Goal: Transaction & Acquisition: Purchase product/service

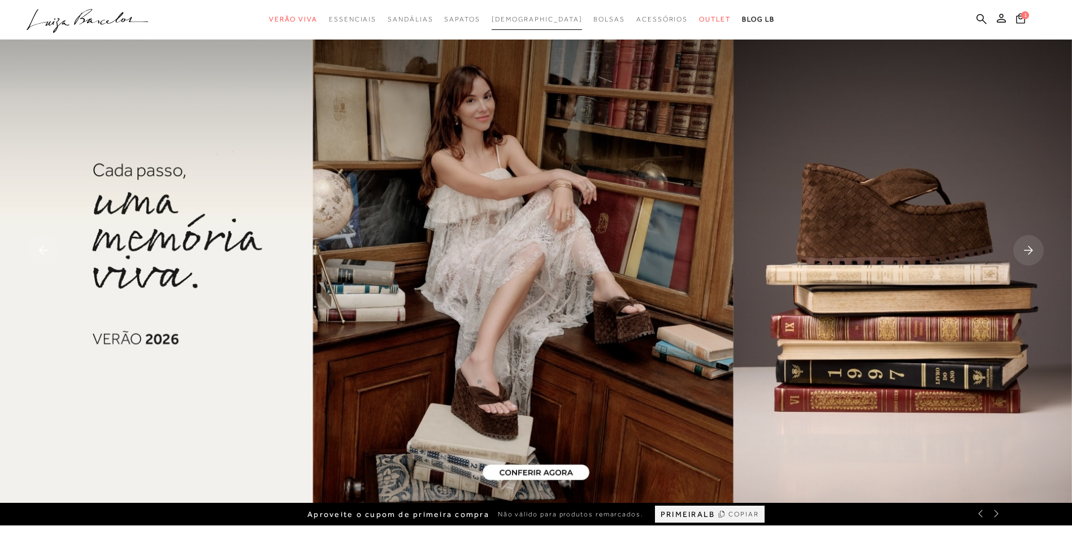
drag, startPoint x: 0, startPoint y: 0, endPoint x: 530, endPoint y: 20, distance: 530.0
click at [530, 20] on span "[DEMOGRAPHIC_DATA]" at bounding box center [537, 19] width 91 height 8
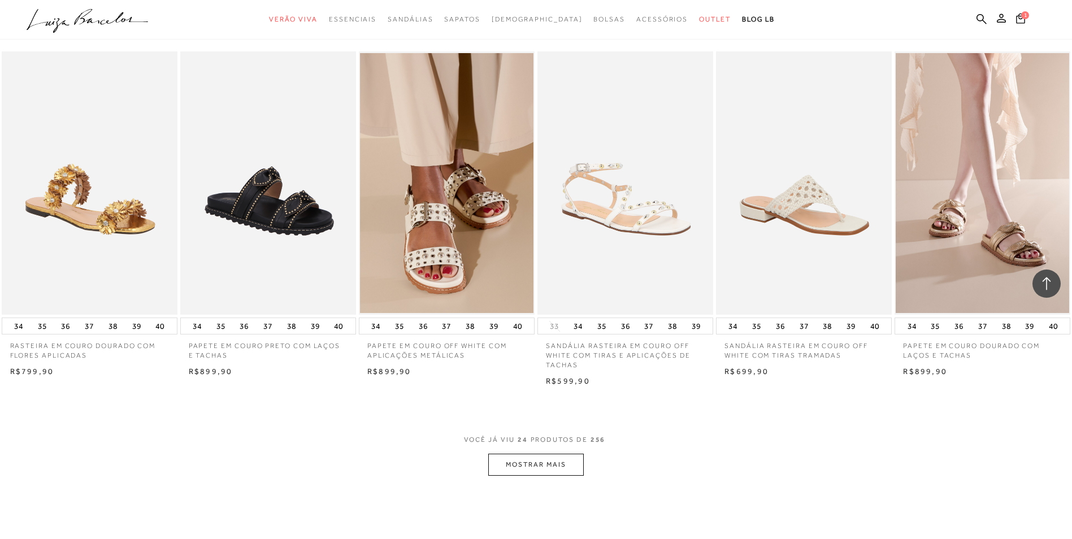
scroll to position [1074, 0]
click at [544, 465] on button "MOSTRAR MAIS" at bounding box center [535, 464] width 95 height 22
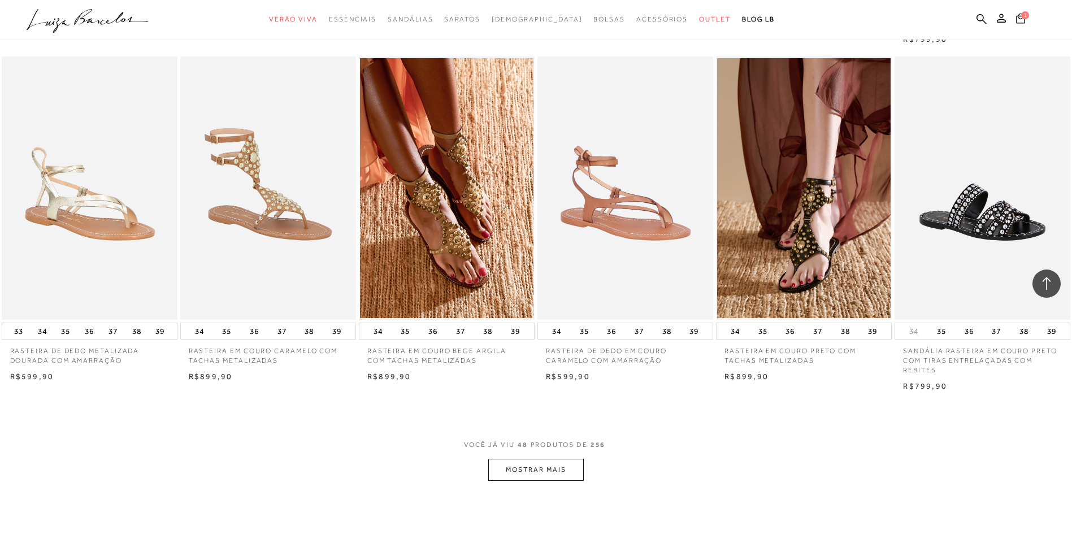
scroll to position [2487, 0]
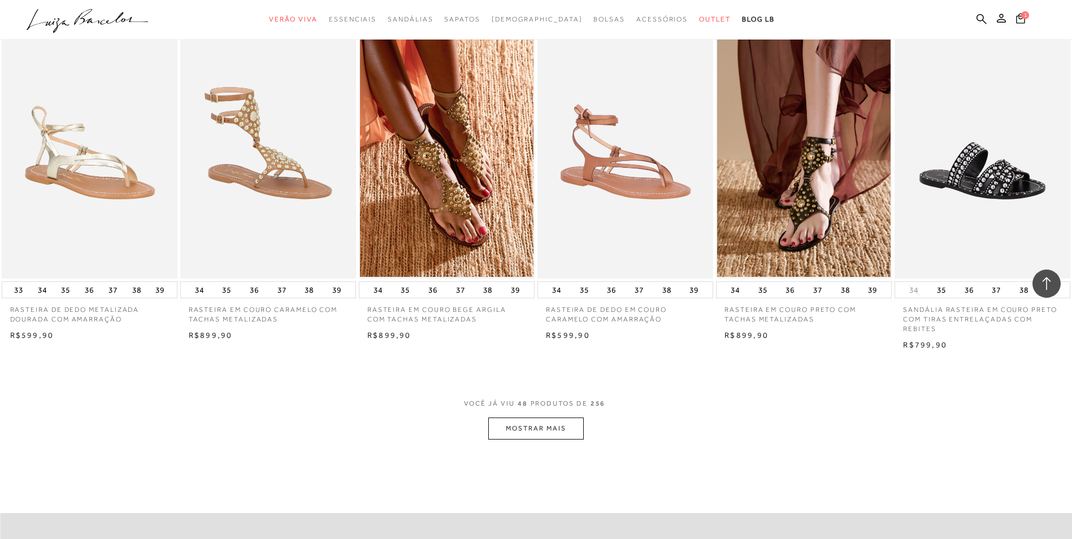
click at [503, 428] on button "MOSTRAR MAIS" at bounding box center [535, 429] width 95 height 22
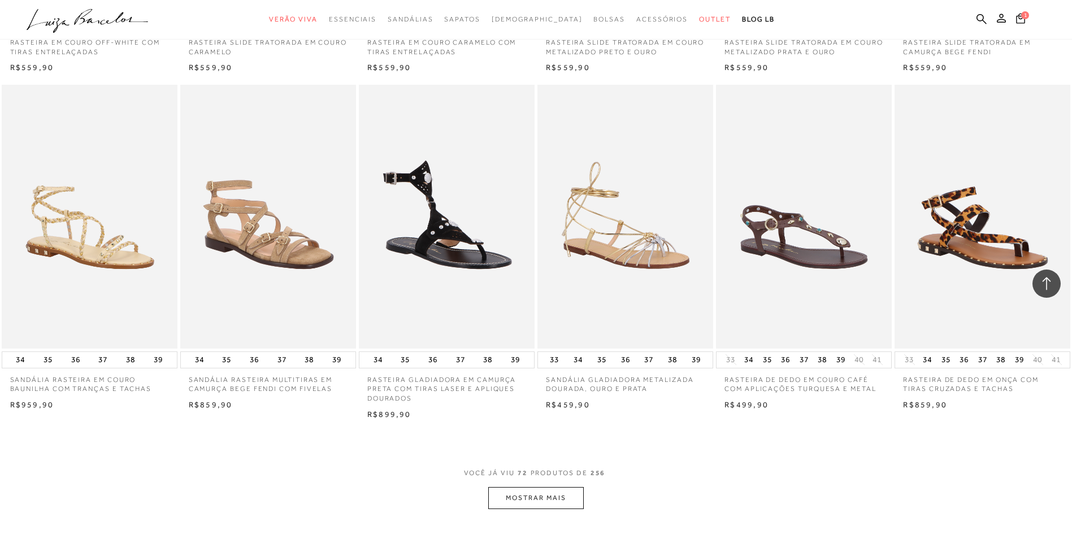
scroll to position [3787, 0]
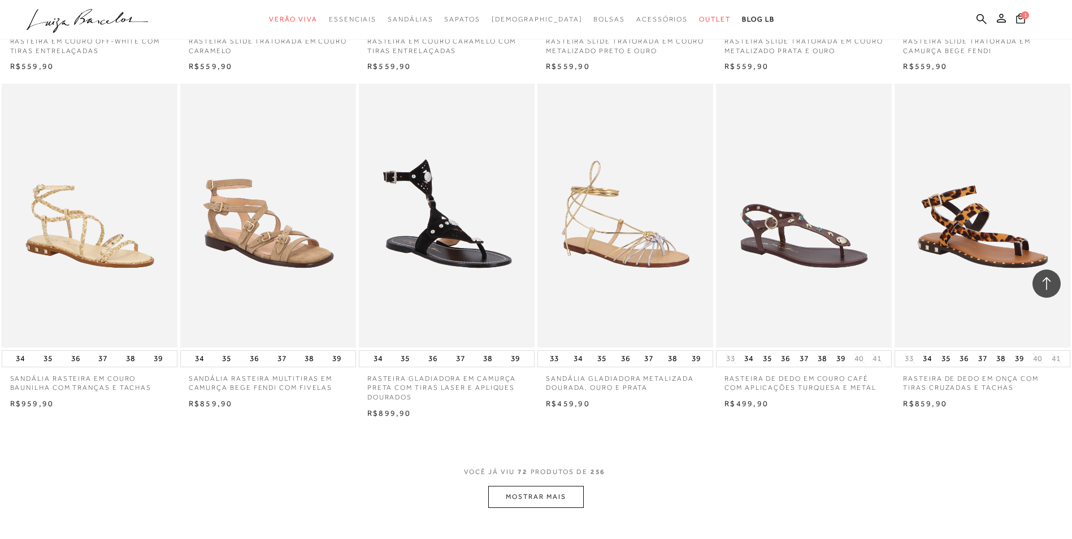
click at [521, 497] on button "MOSTRAR MAIS" at bounding box center [535, 497] width 95 height 22
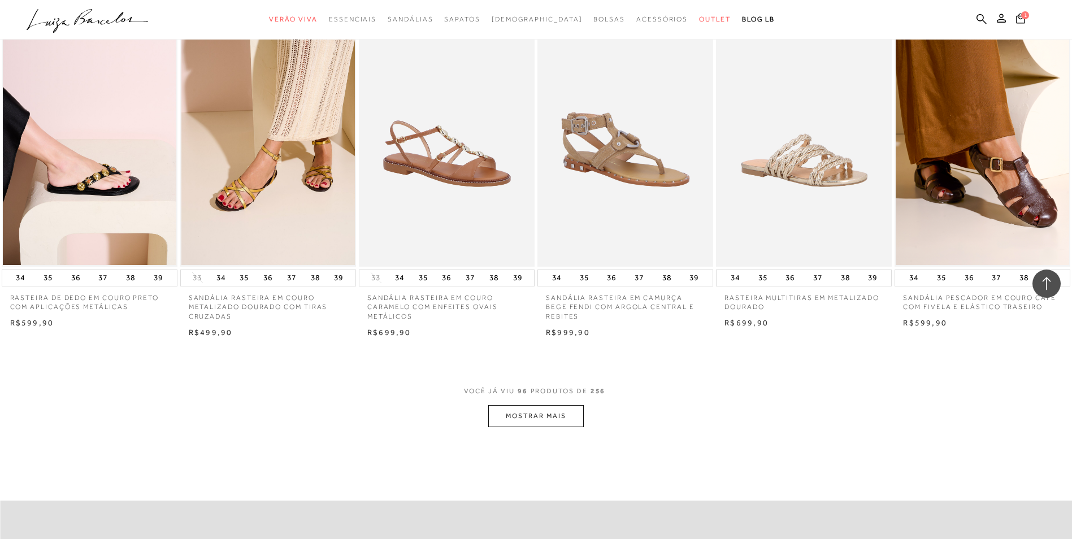
scroll to position [5257, 0]
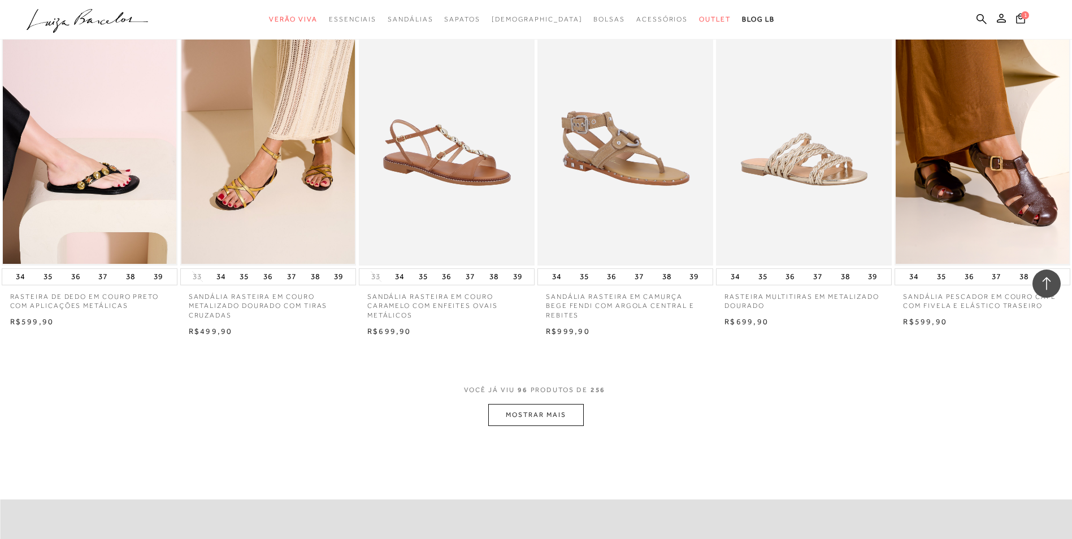
click at [560, 408] on button "MOSTRAR MAIS" at bounding box center [535, 415] width 95 height 22
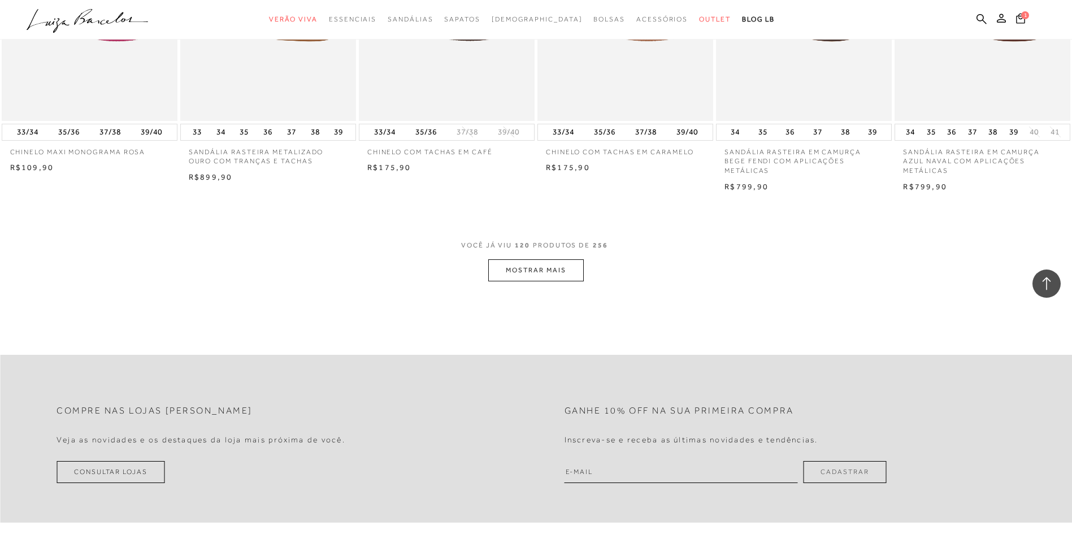
scroll to position [6784, 0]
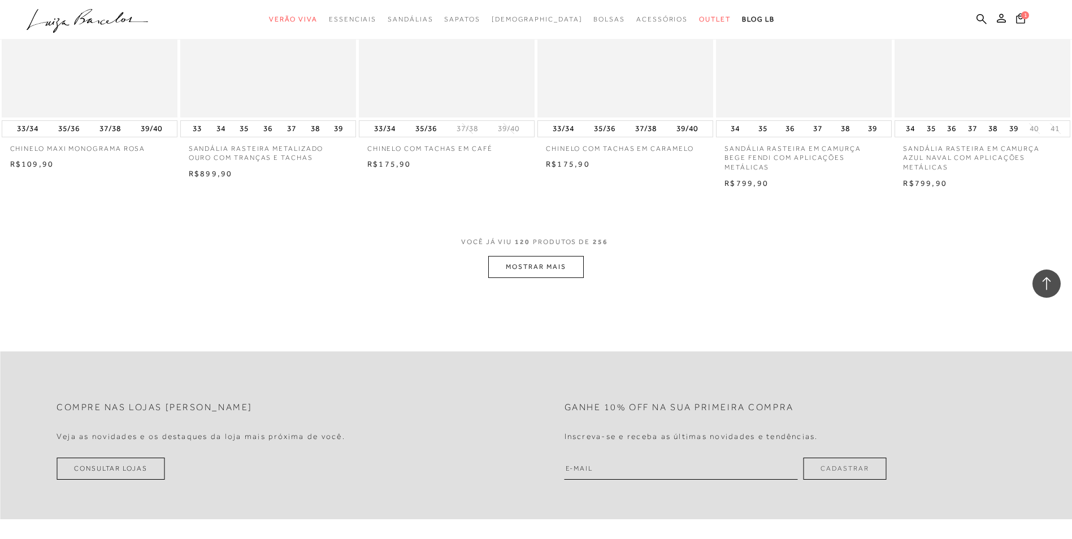
click at [543, 263] on button "MOSTRAR MAIS" at bounding box center [535, 267] width 95 height 22
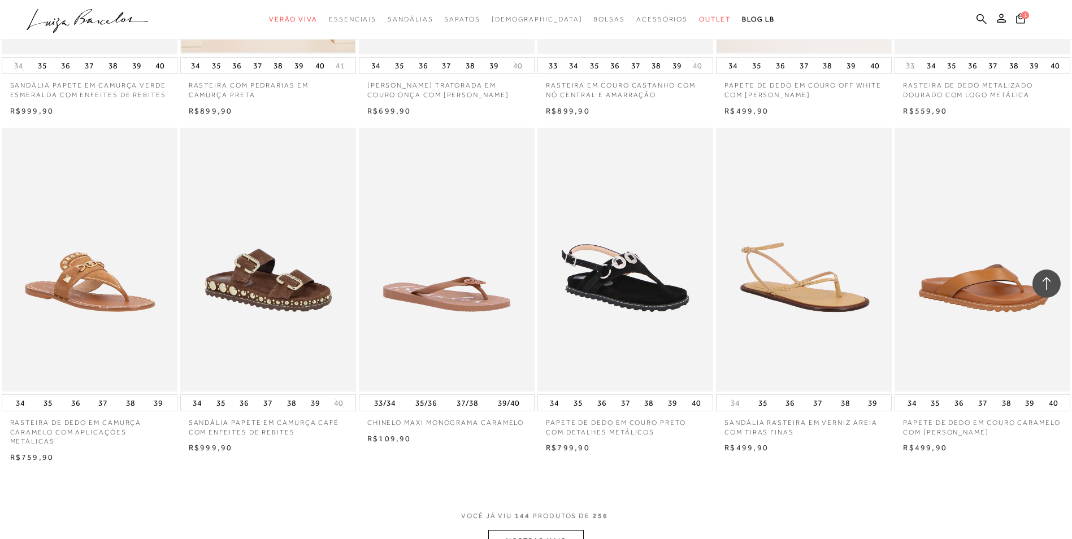
scroll to position [7914, 0]
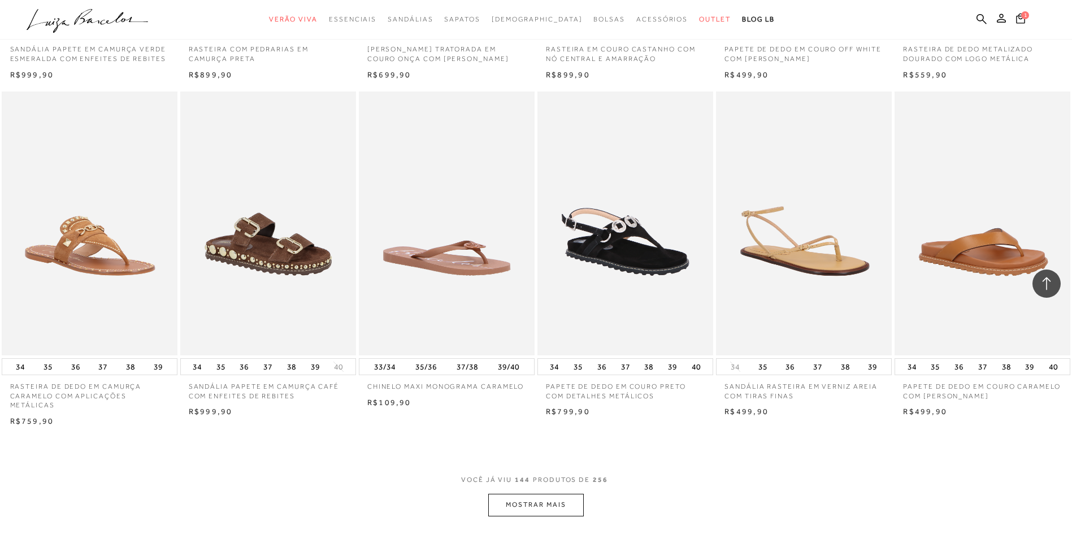
click at [535, 494] on button "MOSTRAR MAIS" at bounding box center [535, 505] width 95 height 22
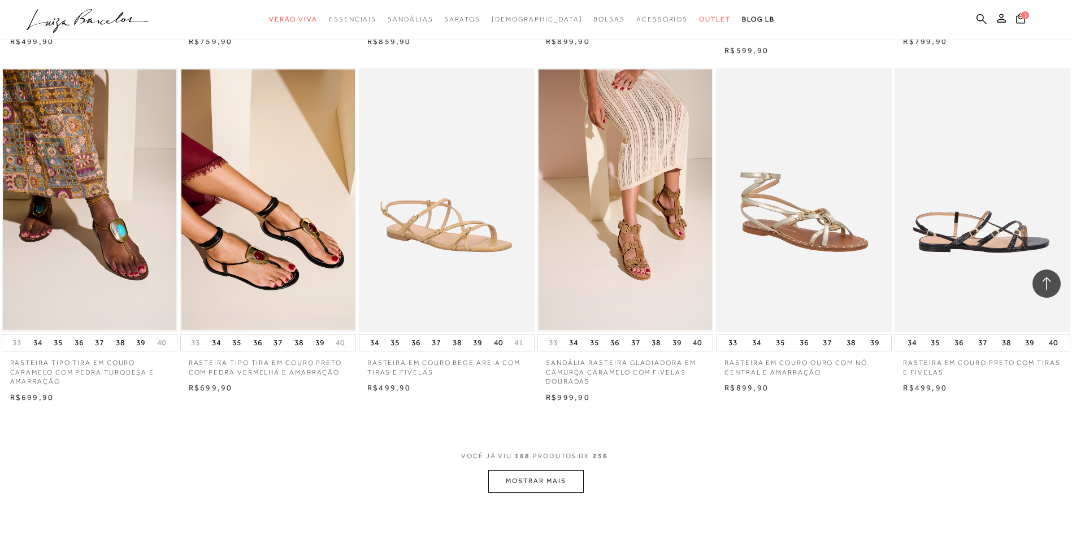
scroll to position [9327, 0]
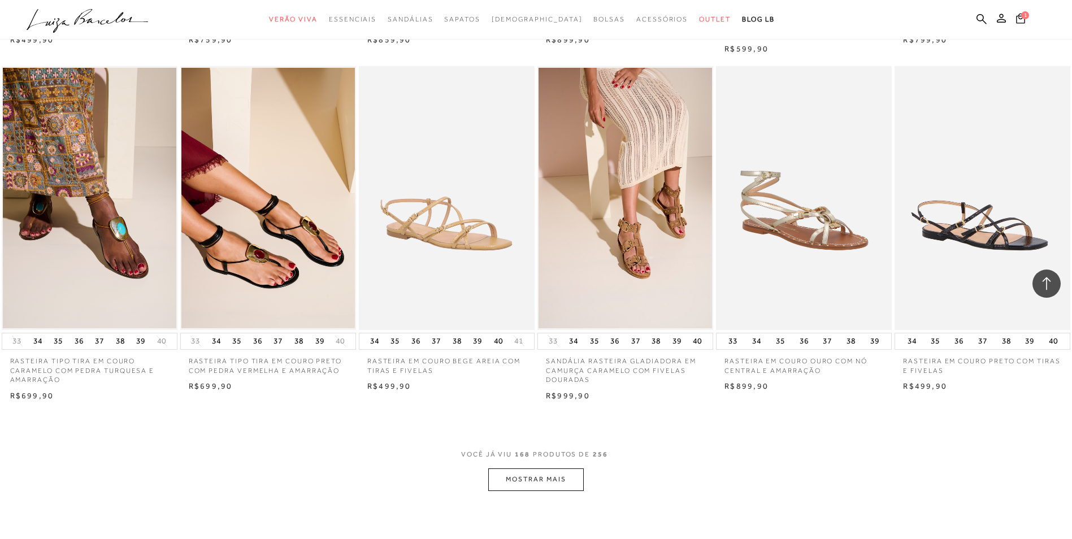
click at [508, 469] on button "MOSTRAR MAIS" at bounding box center [535, 480] width 95 height 22
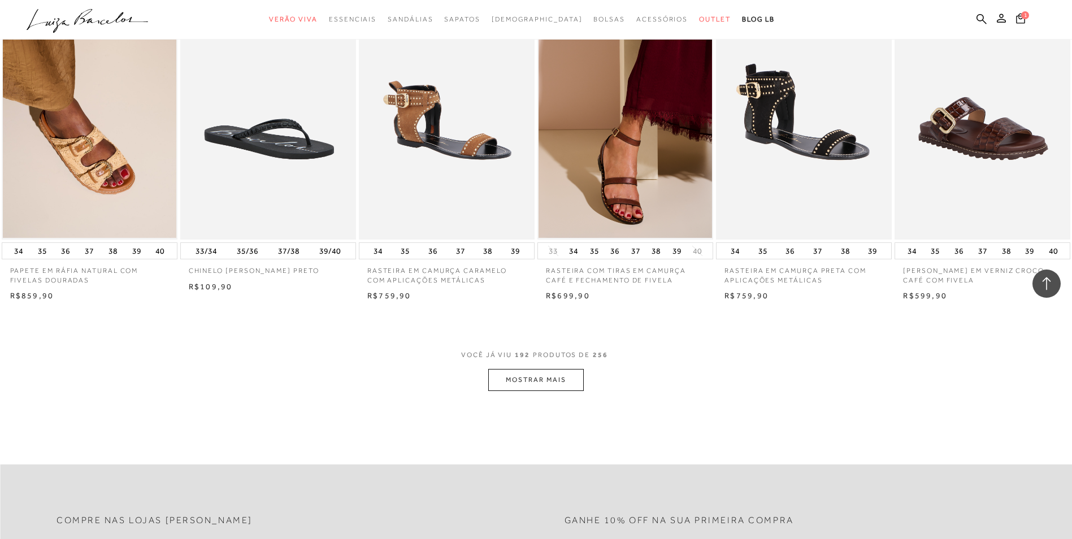
scroll to position [10797, 0]
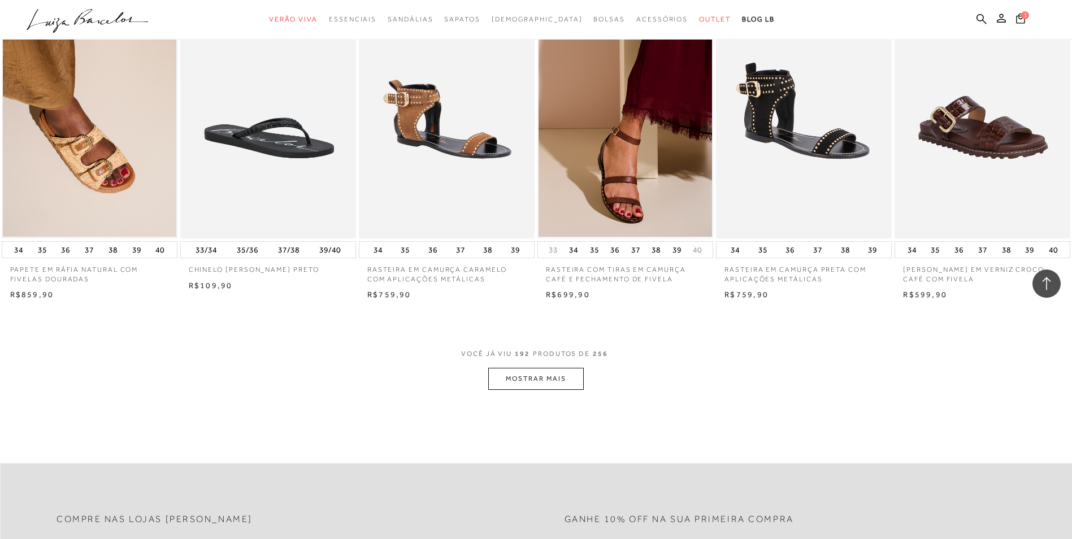
click at [519, 373] on button "MOSTRAR MAIS" at bounding box center [535, 379] width 95 height 22
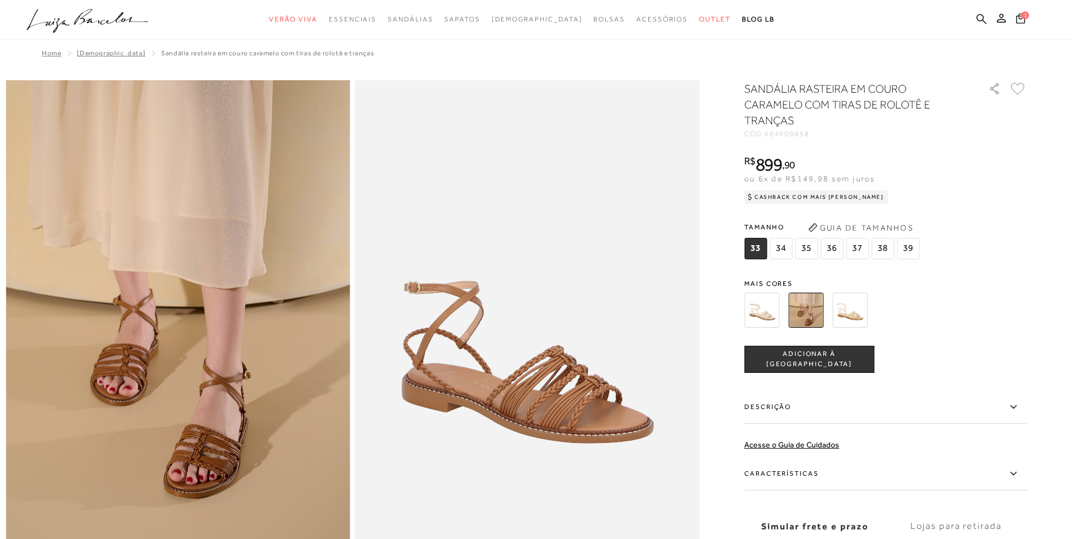
click at [769, 311] on img at bounding box center [761, 310] width 35 height 35
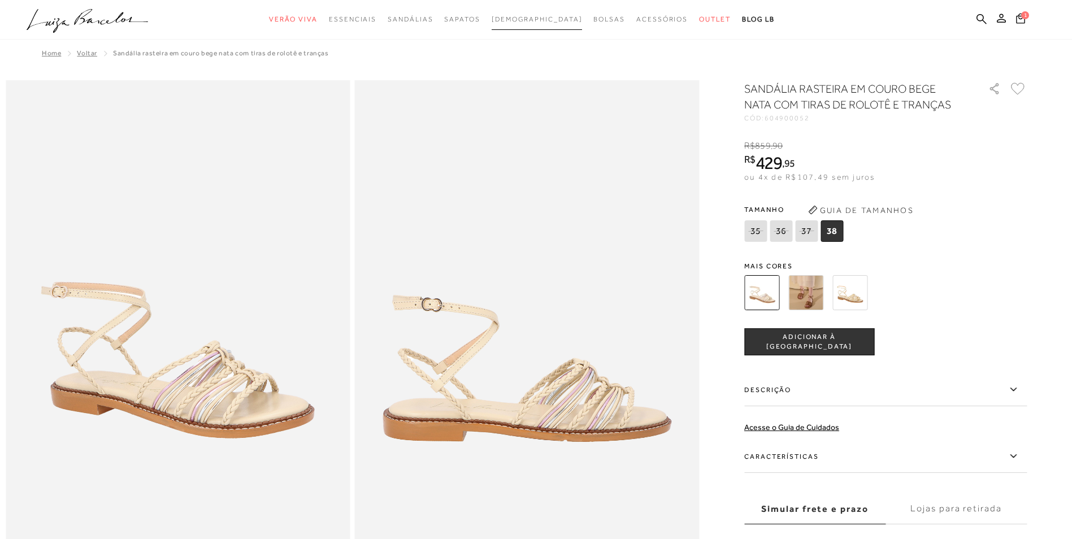
click at [526, 17] on span "[DEMOGRAPHIC_DATA]" at bounding box center [537, 19] width 91 height 8
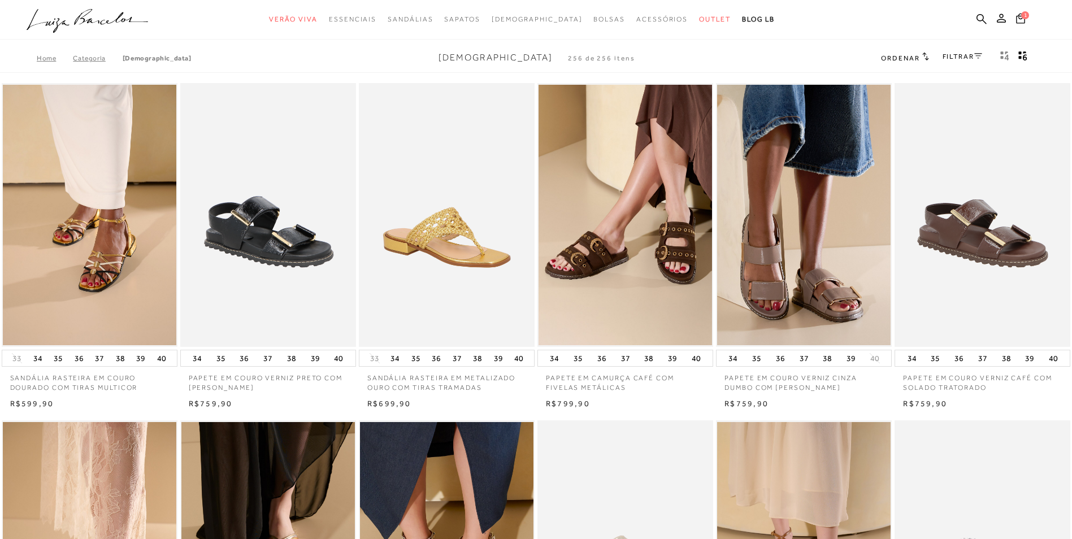
click at [958, 54] on link "FILTRAR" at bounding box center [963, 57] width 40 height 8
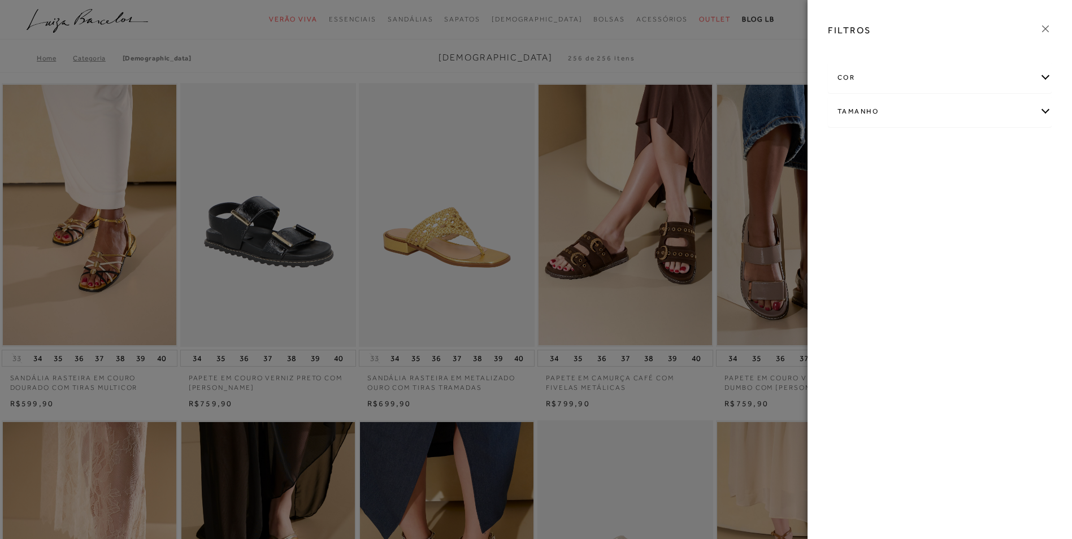
click at [1044, 113] on div "Tamanho" at bounding box center [940, 112] width 223 height 30
click at [856, 173] on label "36" at bounding box center [851, 178] width 26 height 24
click at [847, 174] on input "36" at bounding box center [841, 179] width 11 height 11
checkbox input "true"
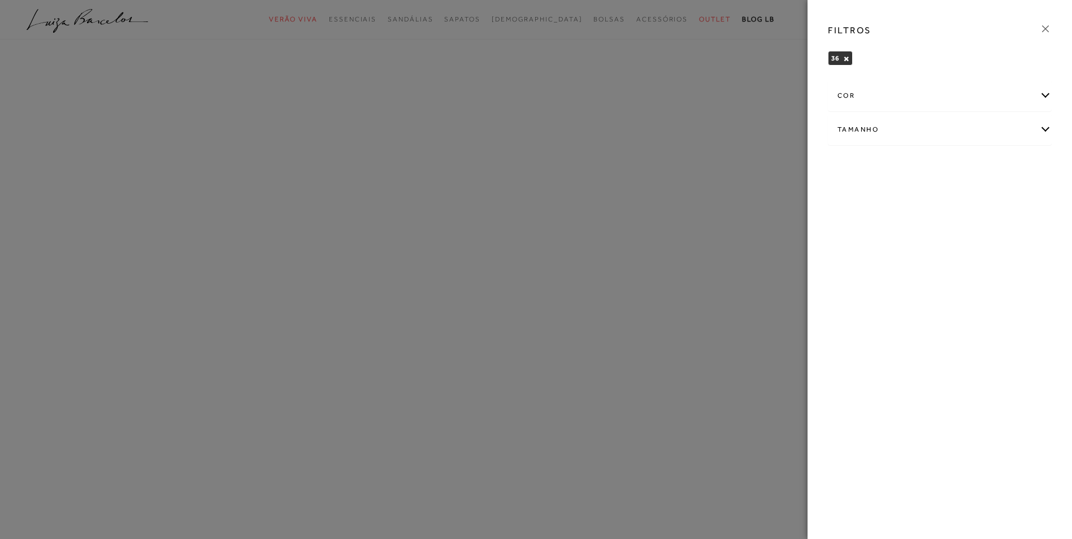
click at [1047, 25] on icon at bounding box center [1046, 29] width 12 height 12
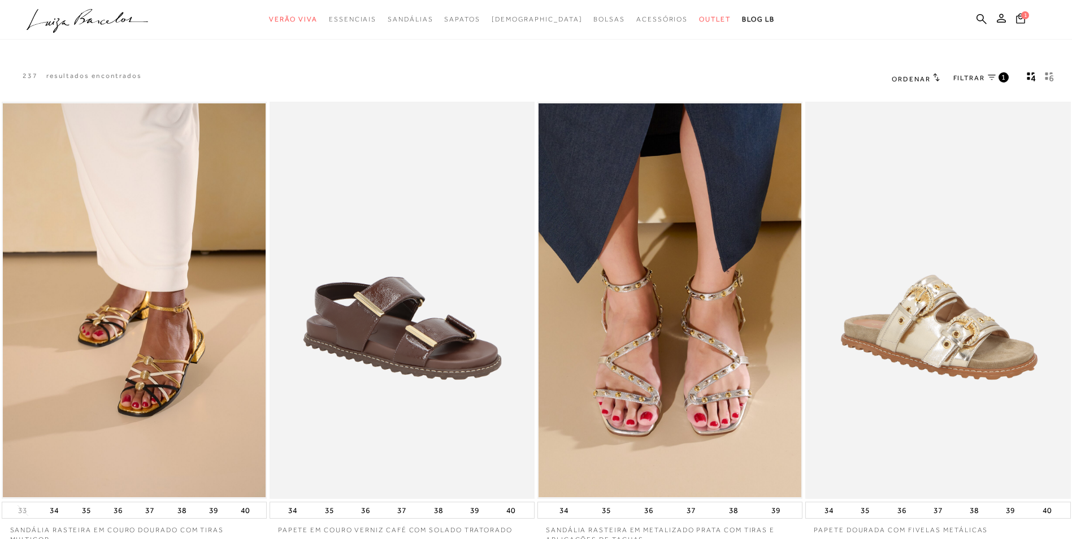
click at [1054, 75] on icon "gridText6Desc" at bounding box center [1049, 77] width 9 height 10
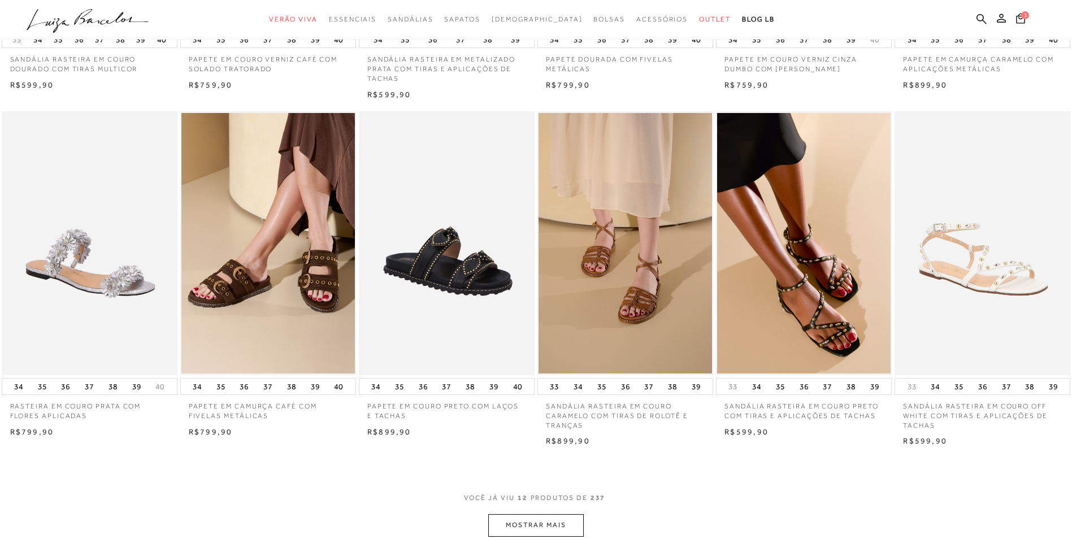
scroll to position [452, 0]
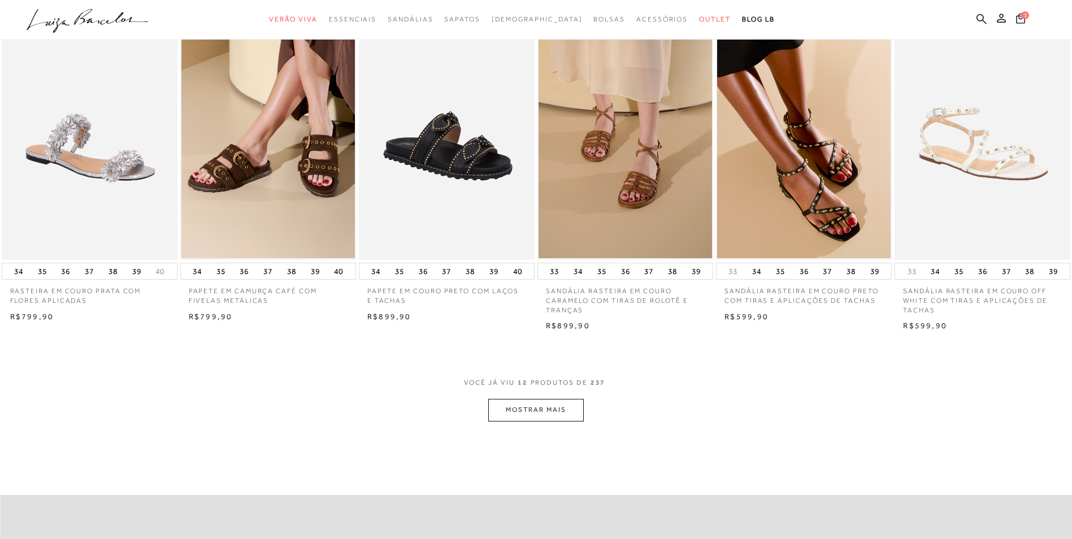
click at [574, 405] on button "MOSTRAR MAIS" at bounding box center [535, 410] width 95 height 22
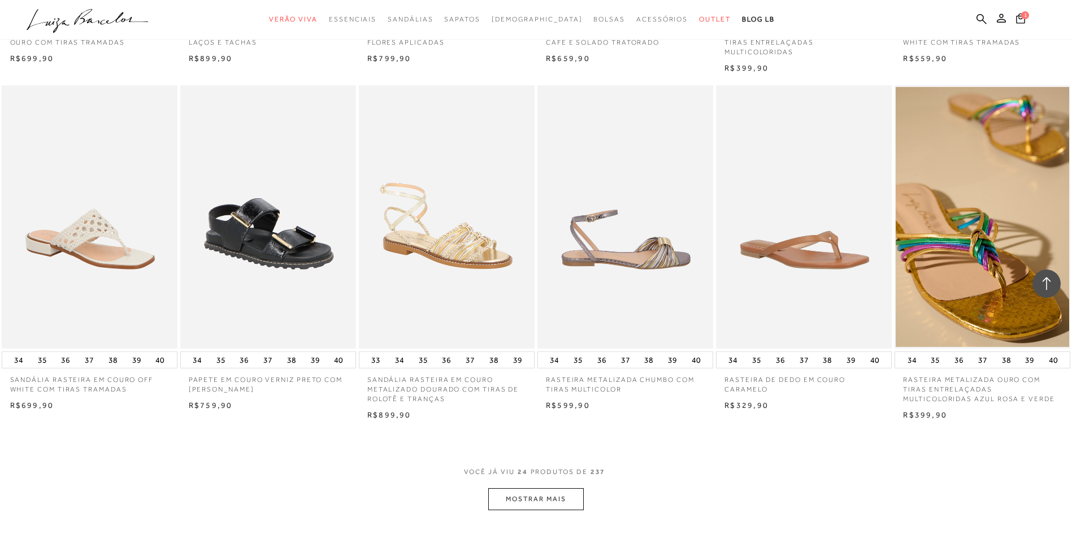
scroll to position [1131, 0]
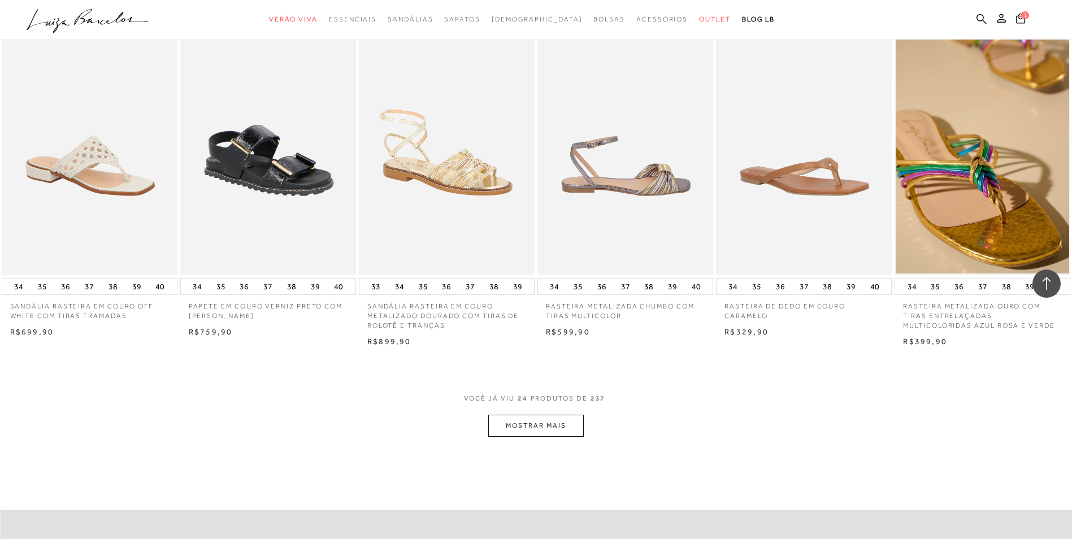
click at [552, 419] on button "MOSTRAR MAIS" at bounding box center [535, 426] width 95 height 22
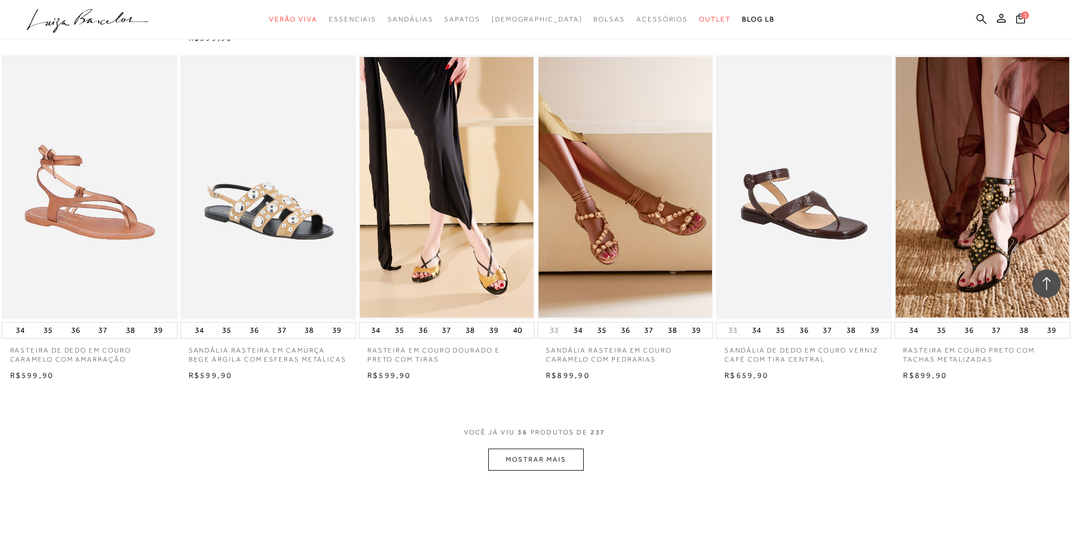
scroll to position [1809, 0]
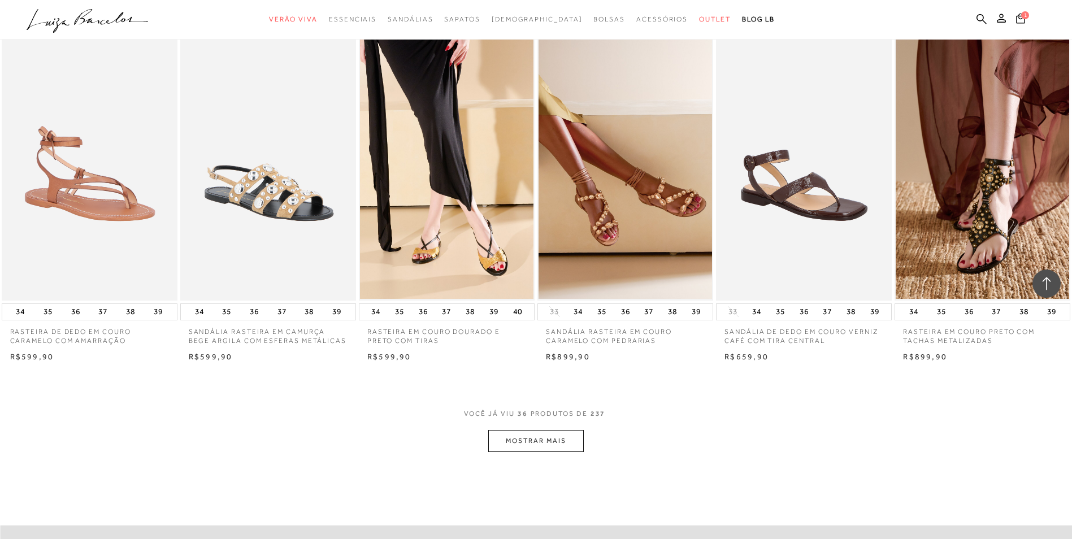
click at [550, 440] on button "MOSTRAR MAIS" at bounding box center [535, 441] width 95 height 22
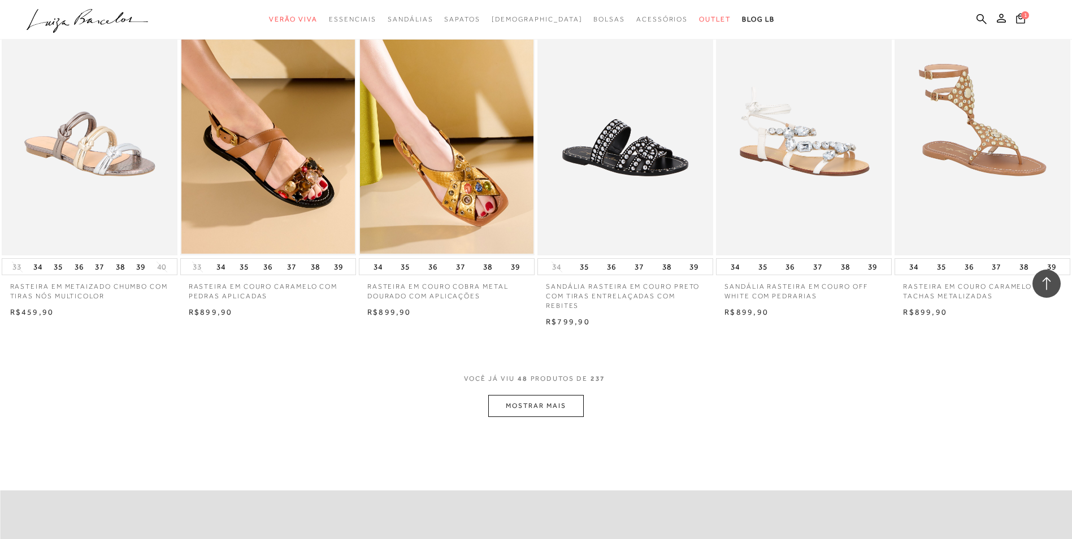
scroll to position [2544, 0]
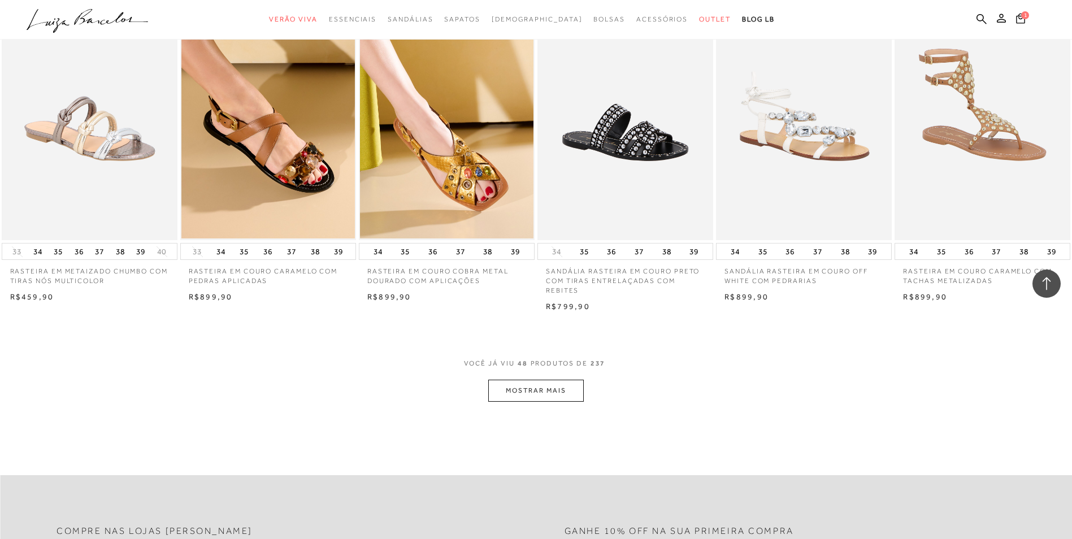
click at [536, 396] on button "MOSTRAR MAIS" at bounding box center [535, 391] width 95 height 22
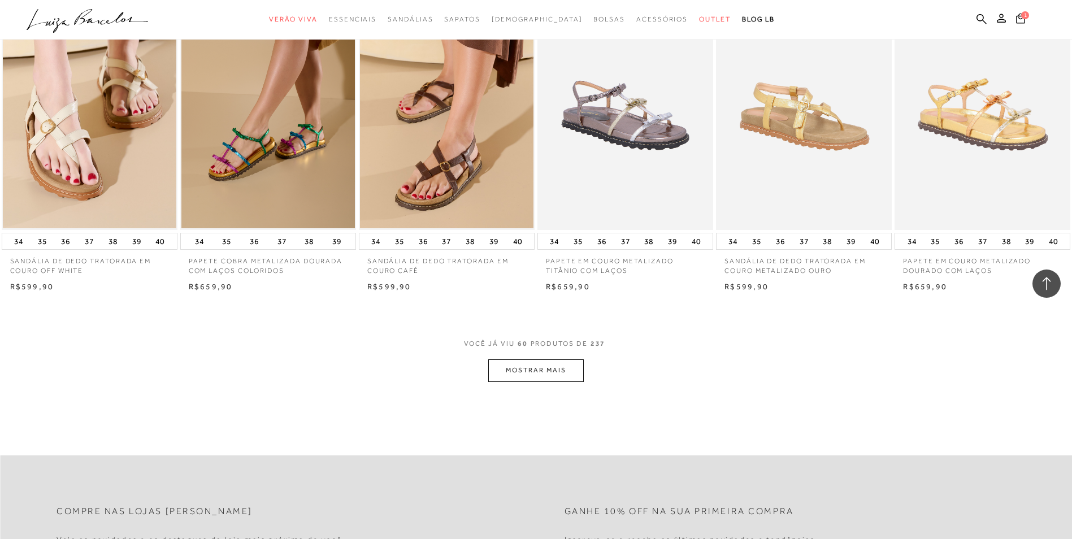
scroll to position [3279, 0]
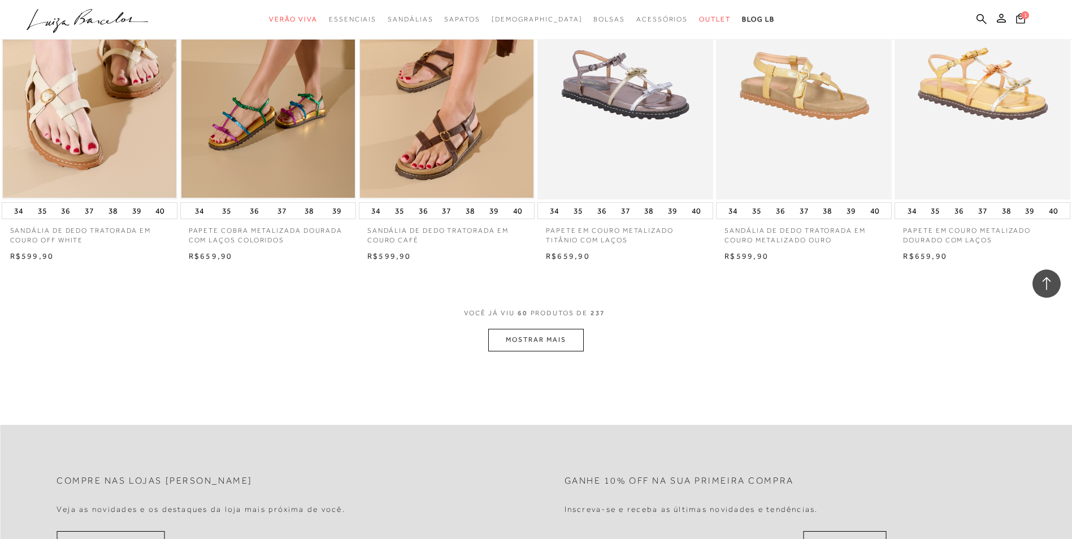
click at [524, 335] on button "MOSTRAR MAIS" at bounding box center [535, 340] width 95 height 22
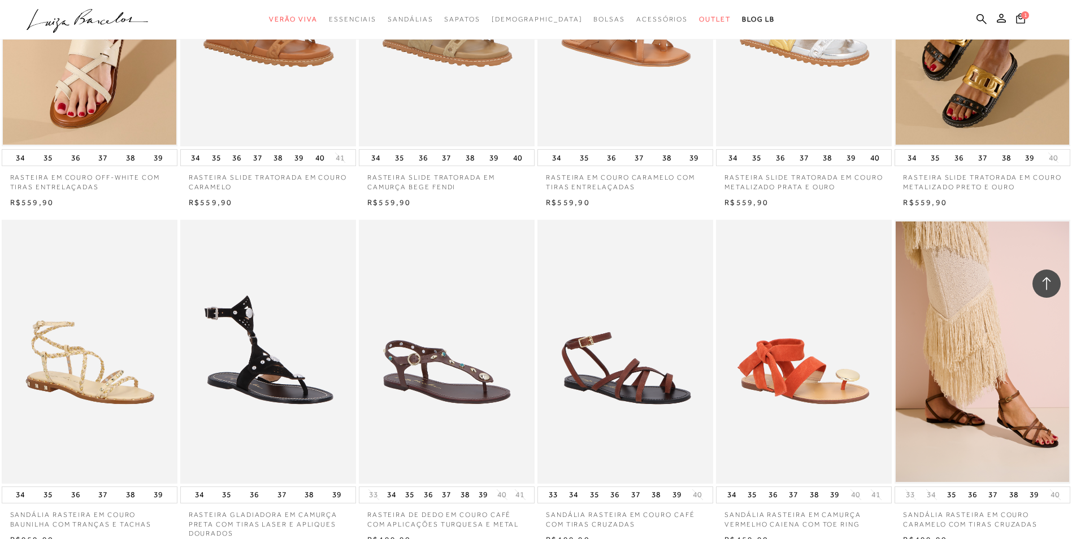
scroll to position [3844, 0]
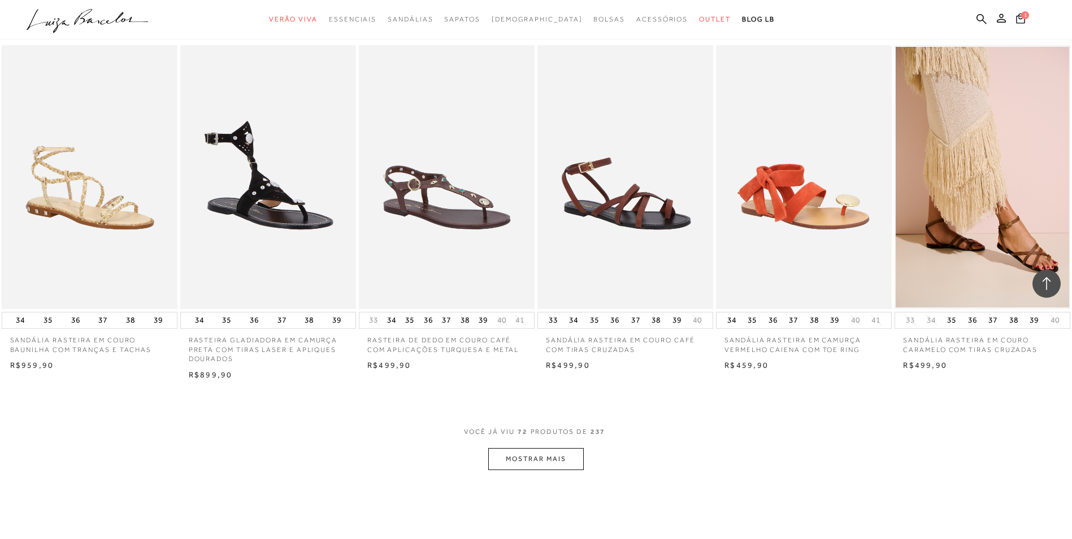
click at [523, 460] on button "MOSTRAR MAIS" at bounding box center [535, 459] width 95 height 22
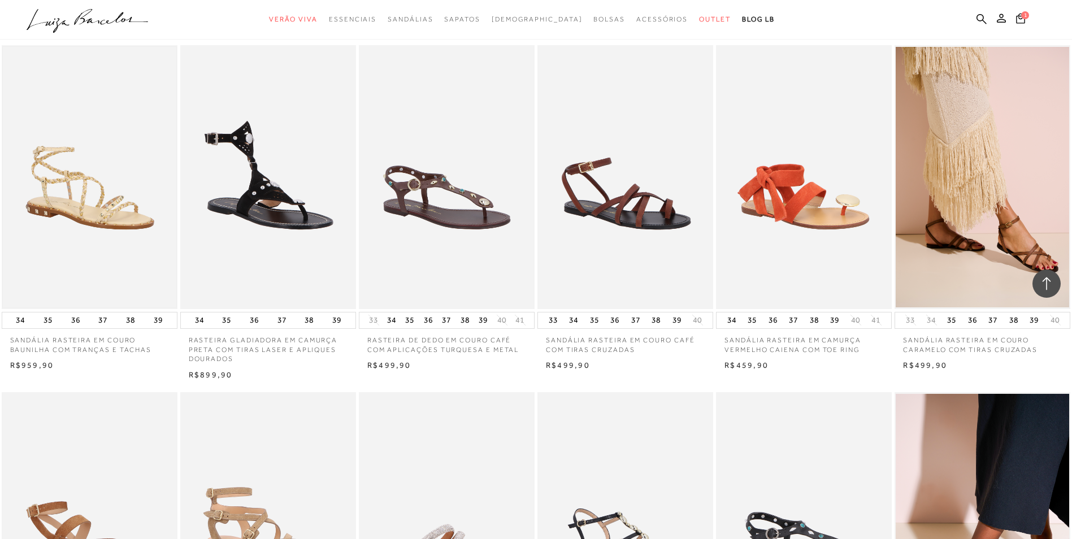
click at [98, 211] on img at bounding box center [90, 177] width 174 height 261
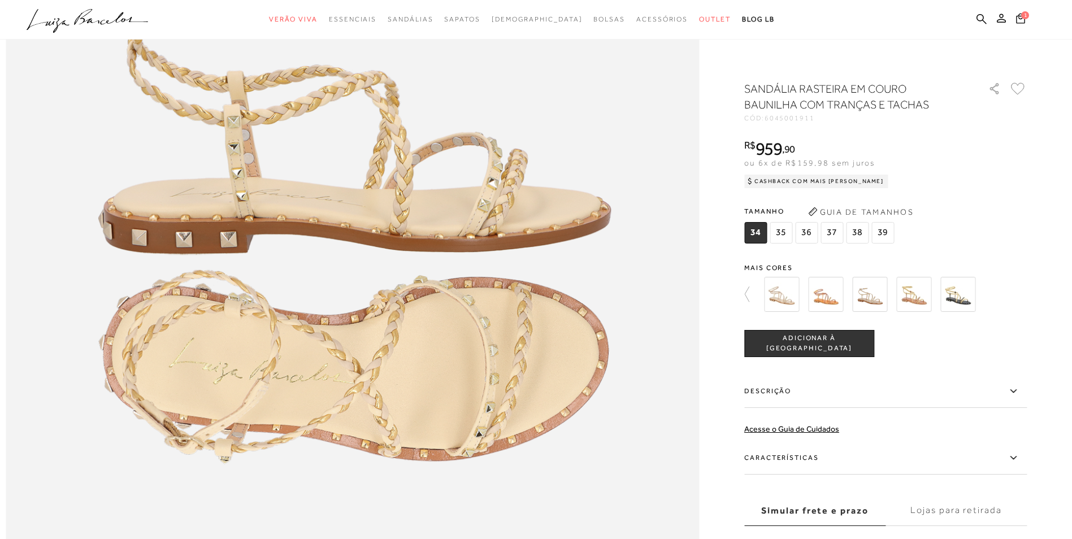
scroll to position [1244, 0]
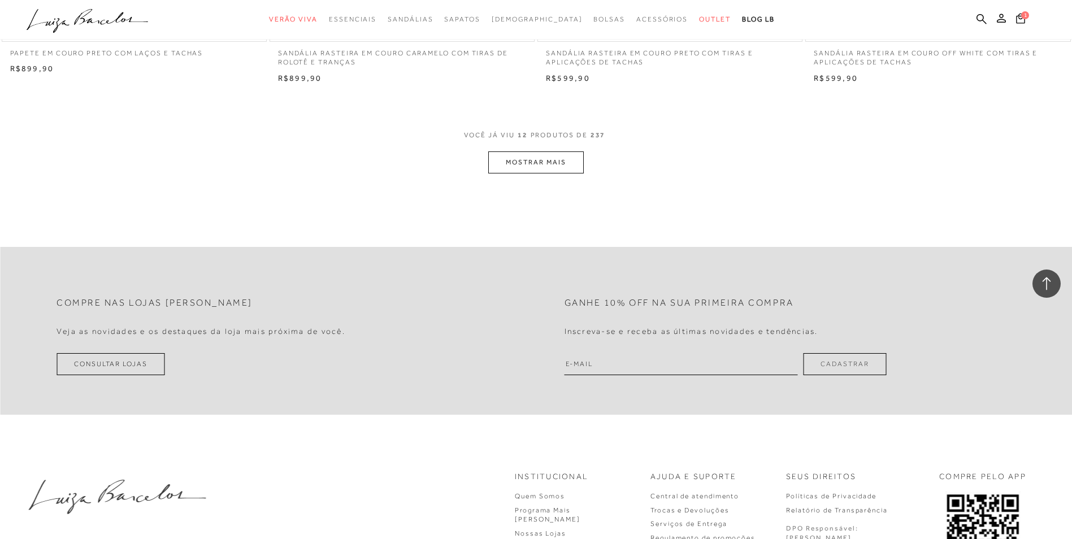
scroll to position [1153, 0]
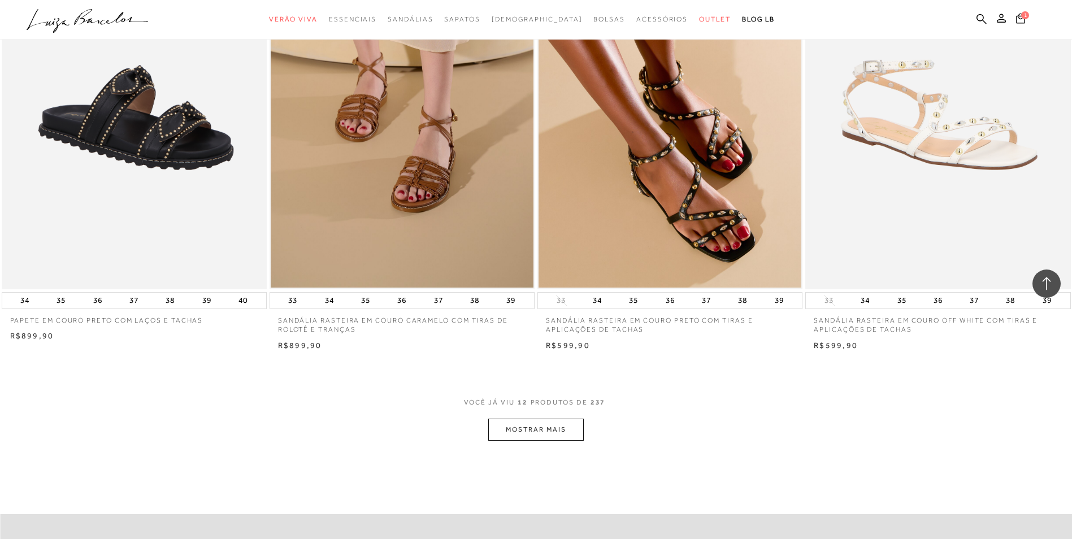
click at [510, 412] on div "VOCê JÁ VIU 12 PRODUTOS DE 237" at bounding box center [536, 408] width 145 height 21
click at [508, 435] on button "MOSTRAR MAIS" at bounding box center [535, 430] width 95 height 22
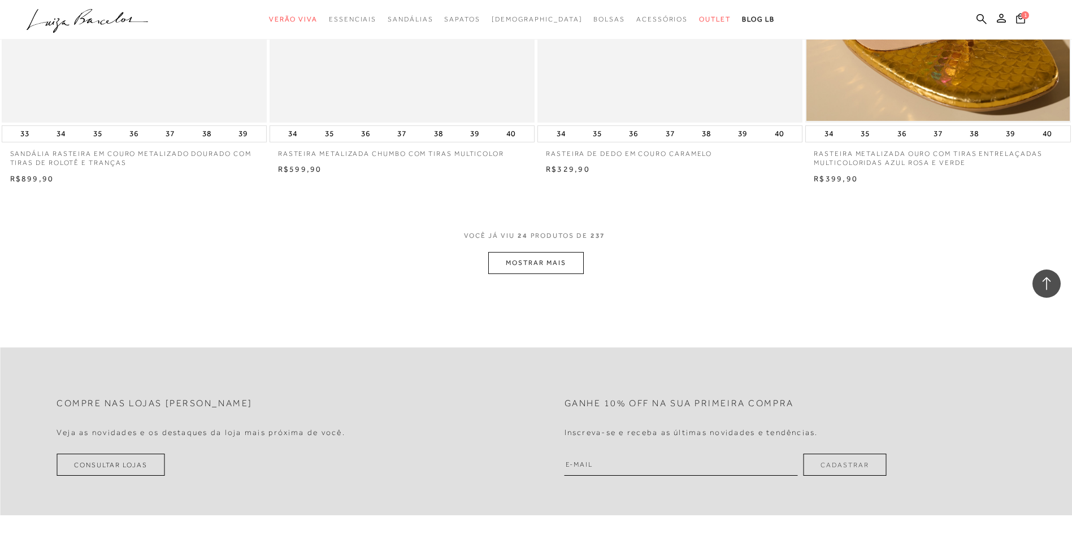
scroll to position [2736, 0]
click at [543, 267] on button "MOSTRAR MAIS" at bounding box center [535, 261] width 95 height 22
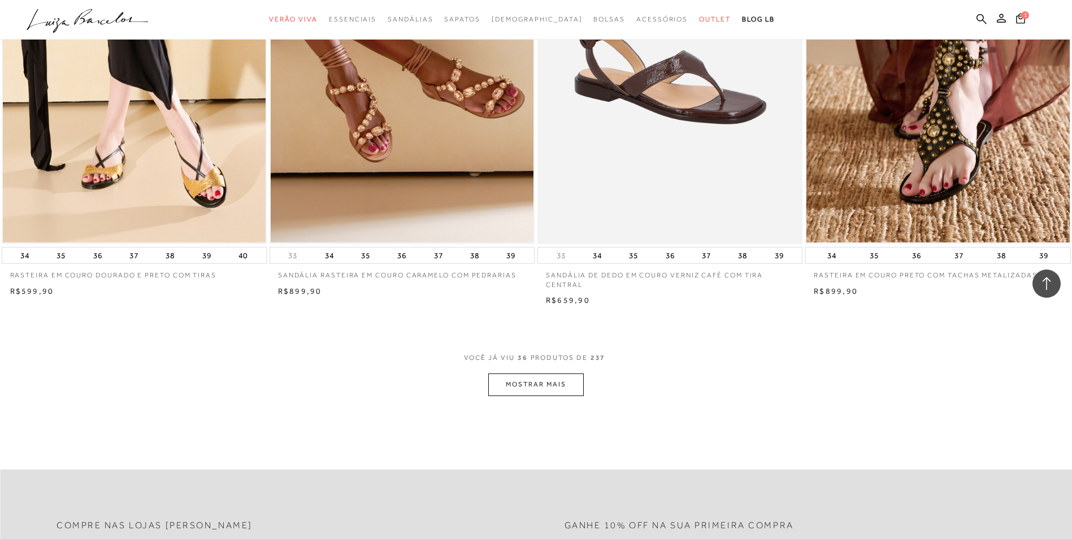
scroll to position [4036, 0]
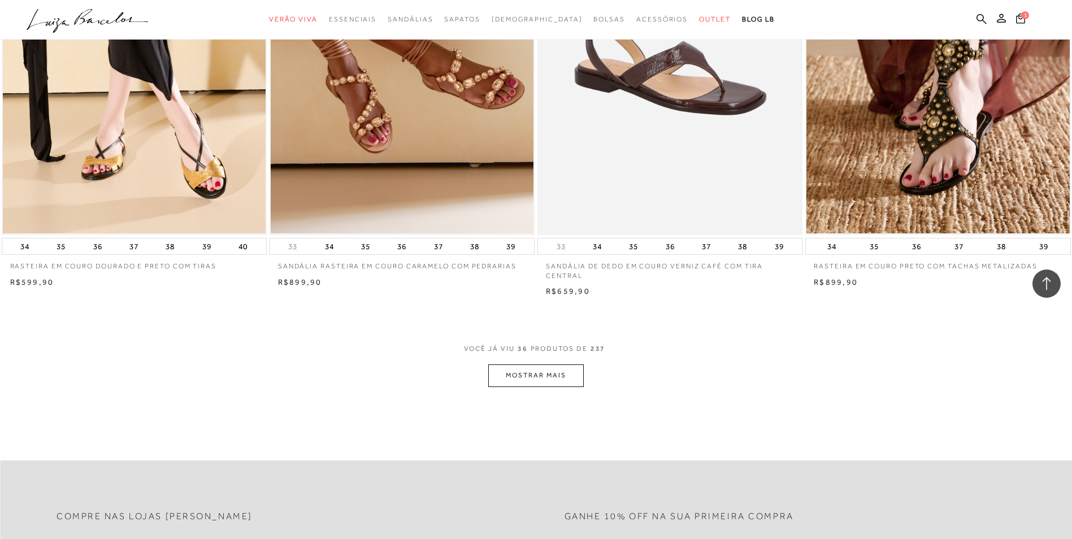
click at [548, 371] on button "MOSTRAR MAIS" at bounding box center [535, 376] width 95 height 22
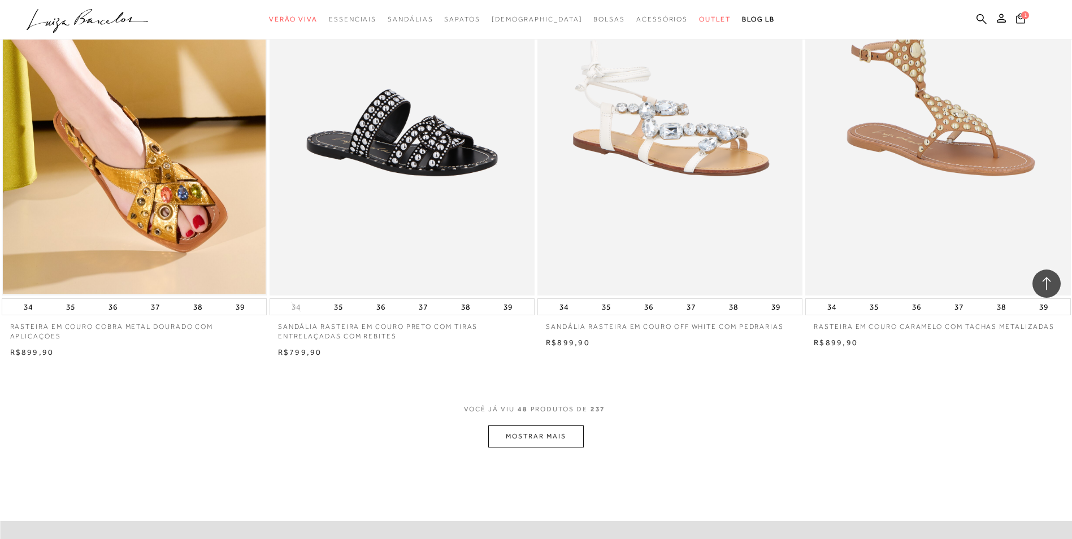
scroll to position [5393, 0]
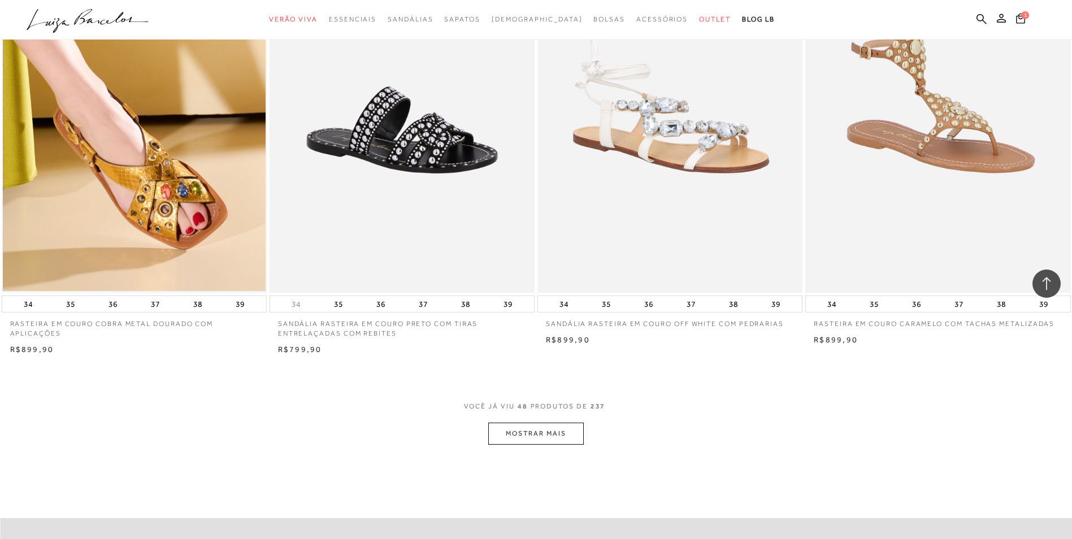
click at [545, 424] on button "MOSTRAR MAIS" at bounding box center [535, 434] width 95 height 22
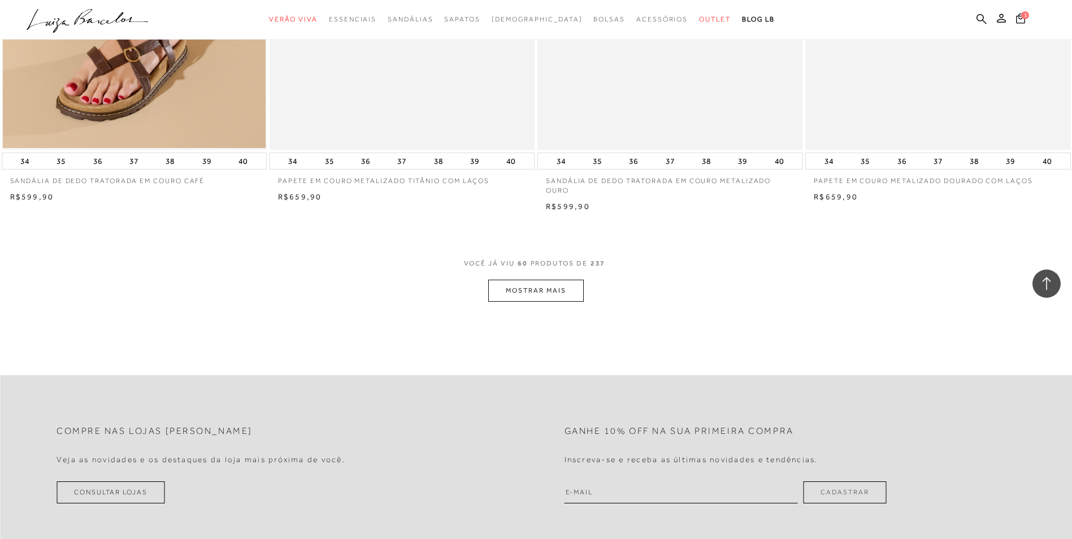
scroll to position [7032, 0]
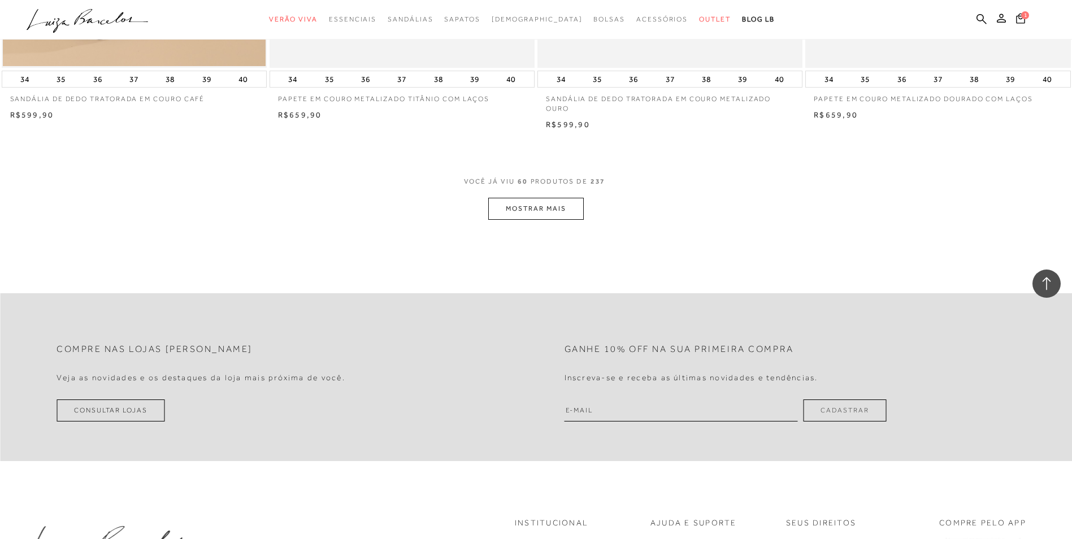
click at [520, 204] on button "MOSTRAR MAIS" at bounding box center [535, 209] width 95 height 22
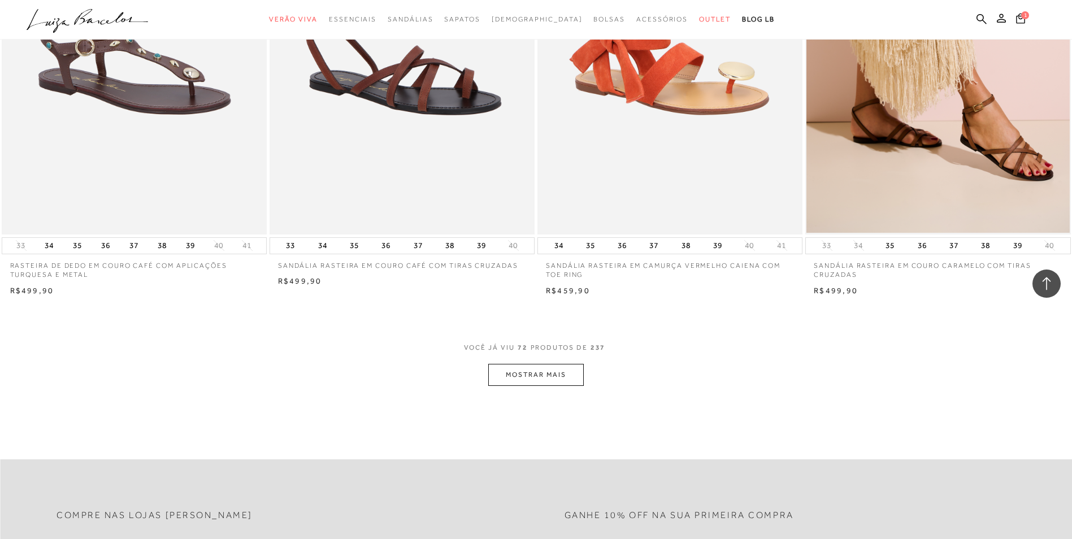
scroll to position [8276, 0]
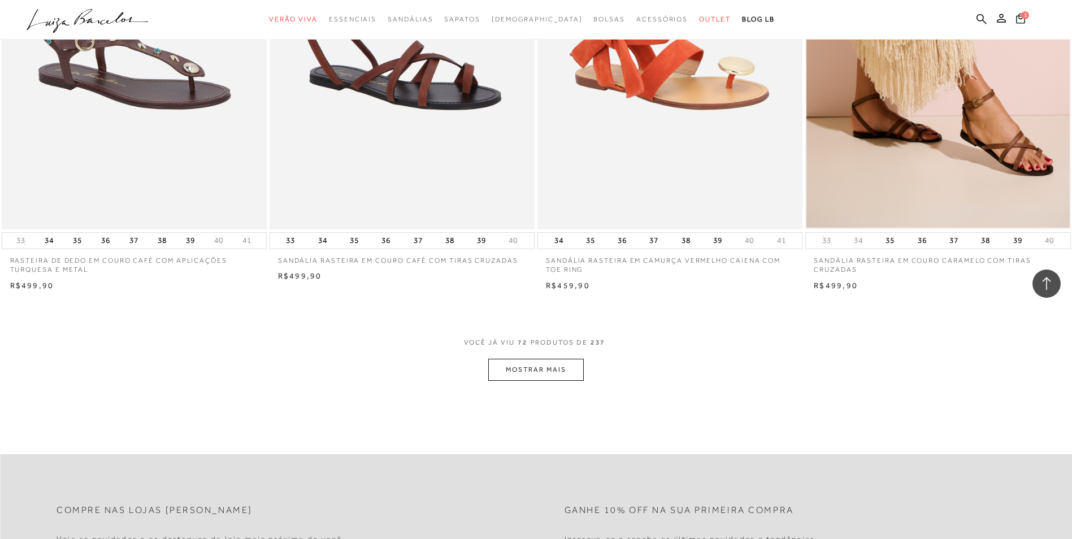
click at [530, 372] on button "MOSTRAR MAIS" at bounding box center [535, 370] width 95 height 22
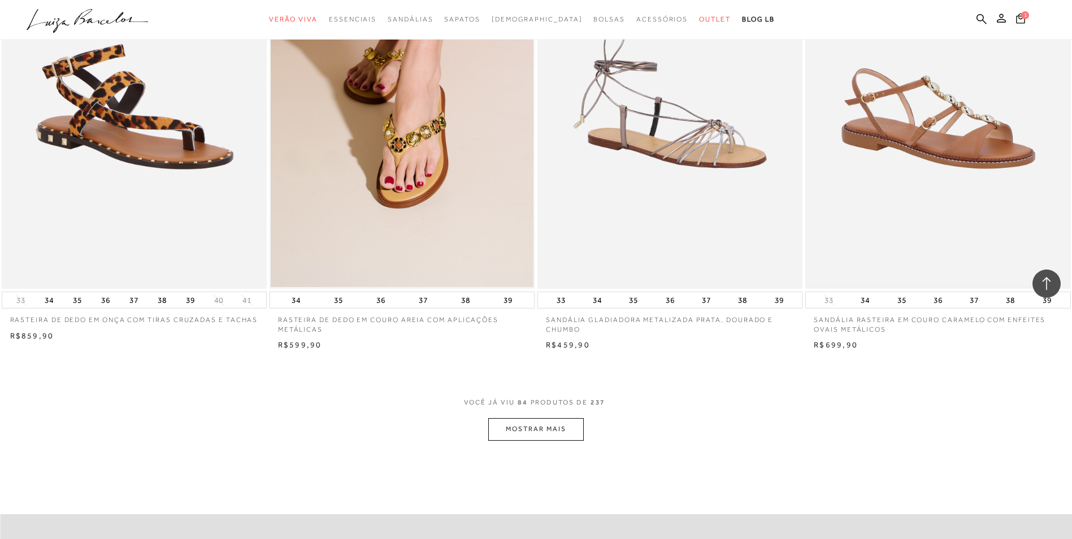
scroll to position [9633, 0]
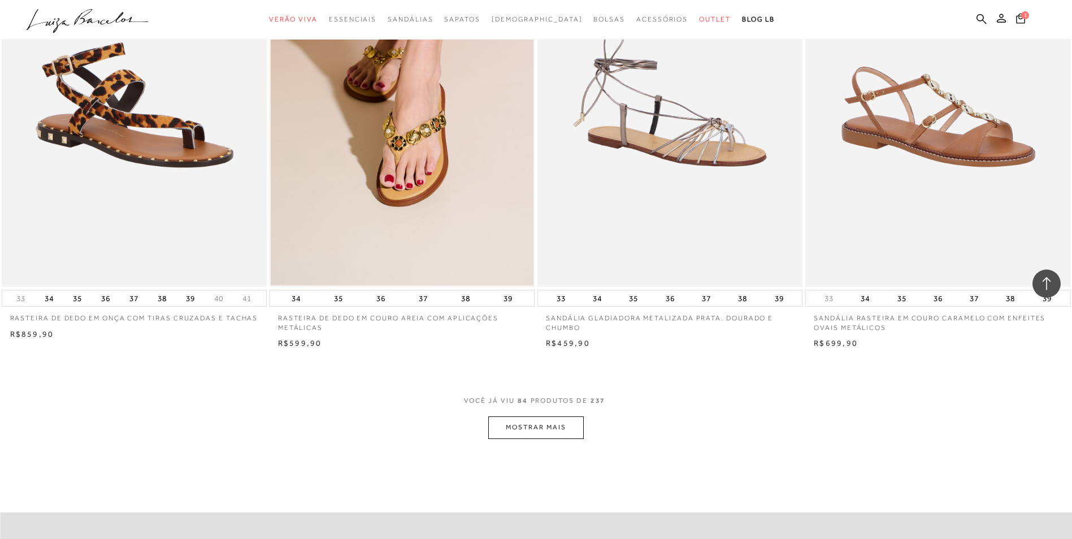
click at [494, 428] on button "MOSTRAR MAIS" at bounding box center [535, 428] width 95 height 22
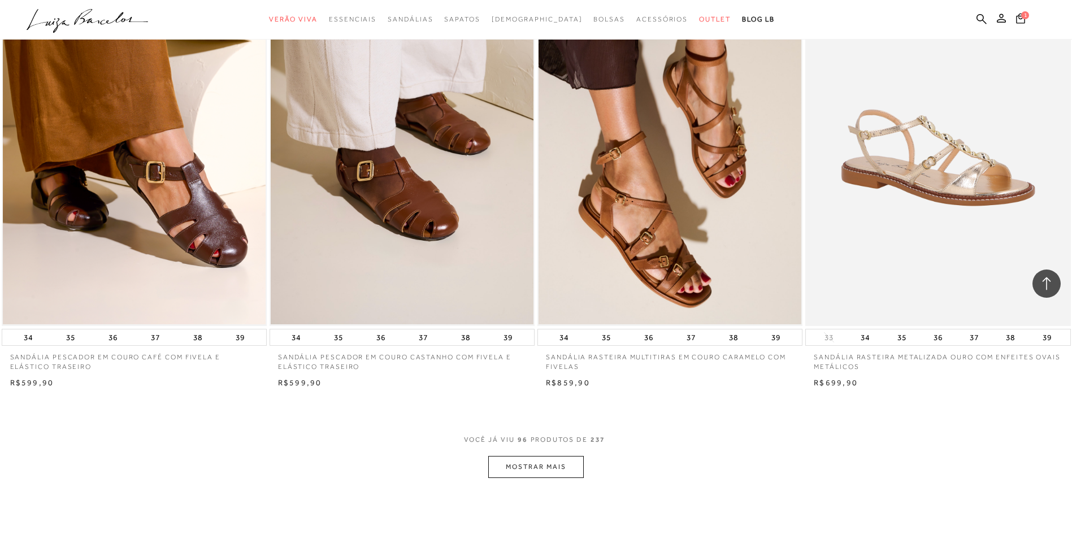
scroll to position [11046, 0]
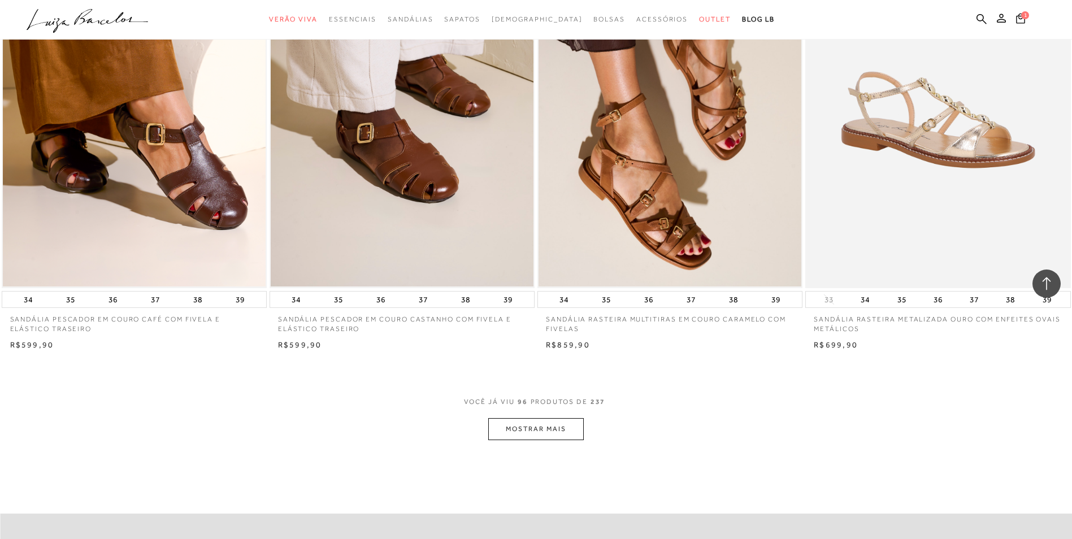
click at [527, 424] on button "MOSTRAR MAIS" at bounding box center [535, 429] width 95 height 22
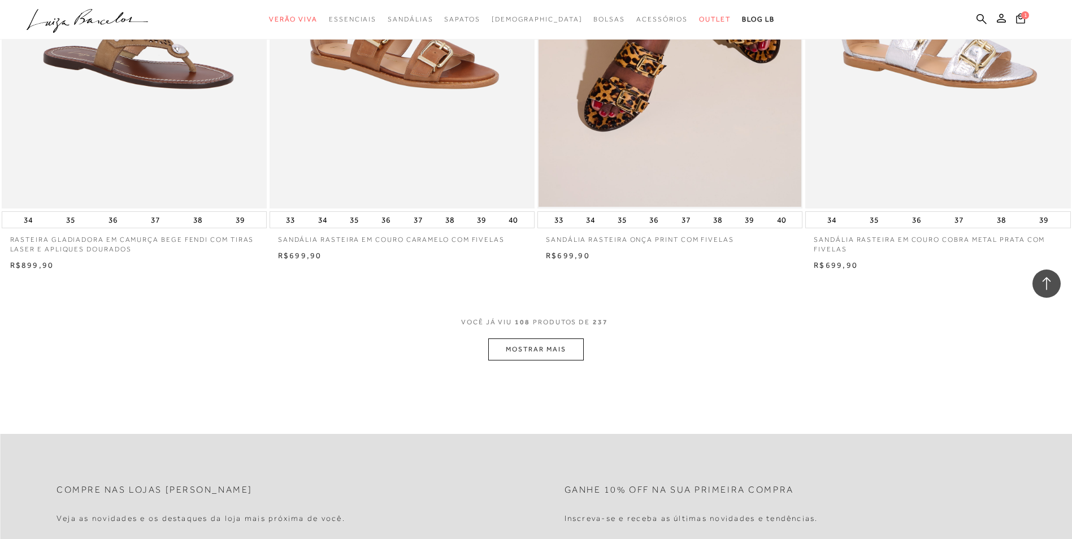
scroll to position [12572, 0]
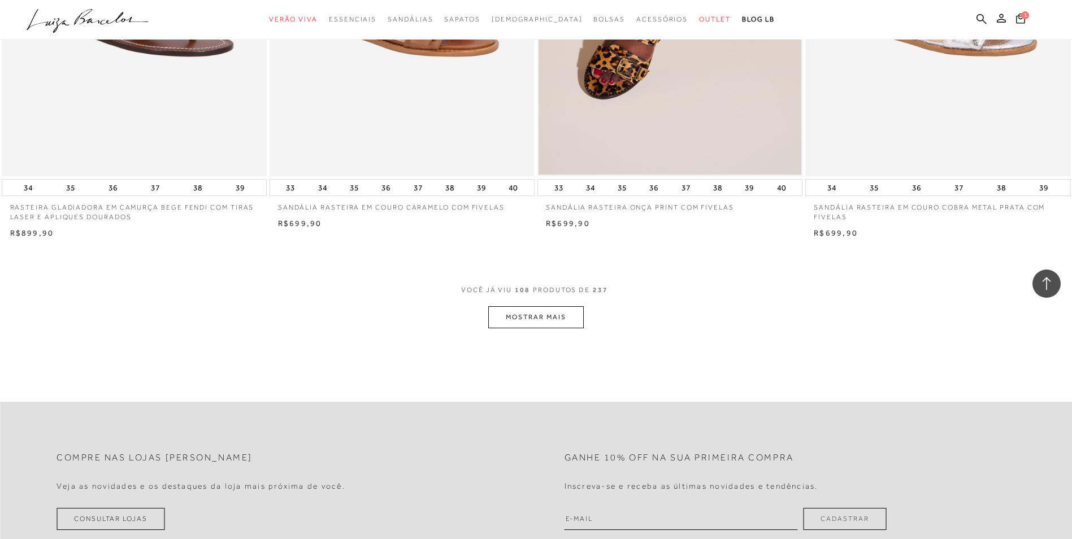
click at [566, 319] on button "MOSTRAR MAIS" at bounding box center [535, 317] width 95 height 22
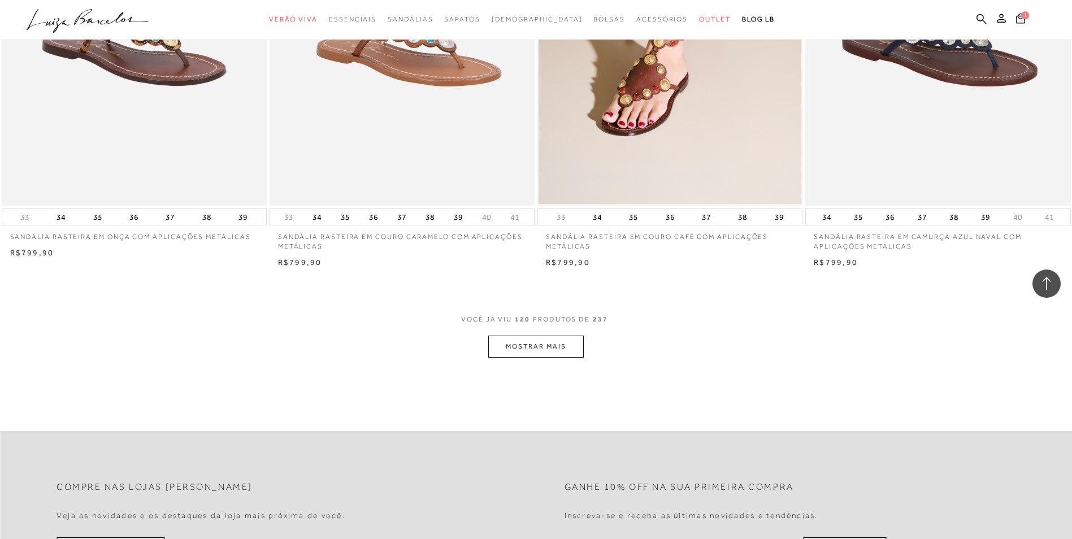
scroll to position [14042, 0]
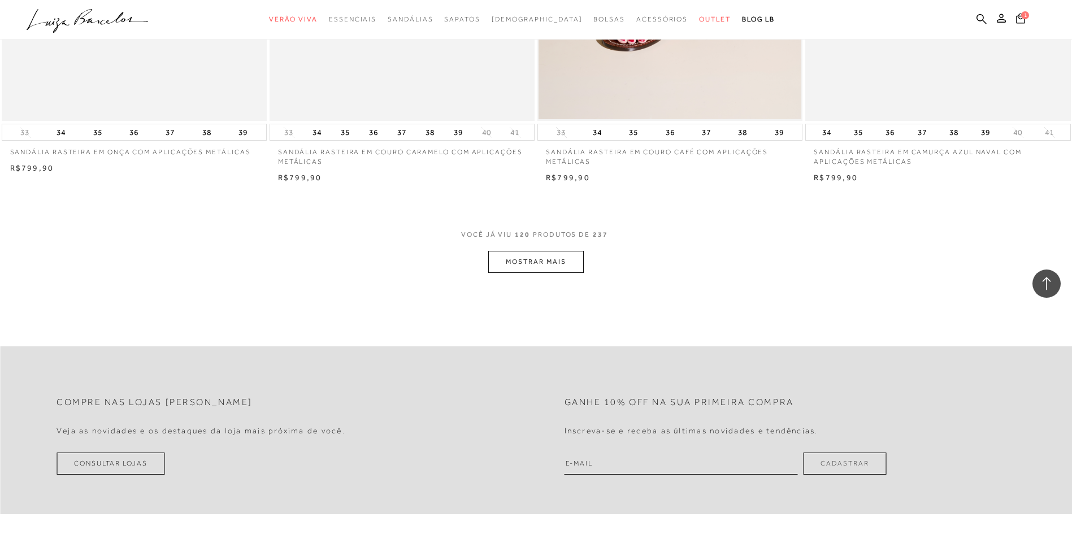
click at [557, 271] on button "MOSTRAR MAIS" at bounding box center [535, 262] width 95 height 22
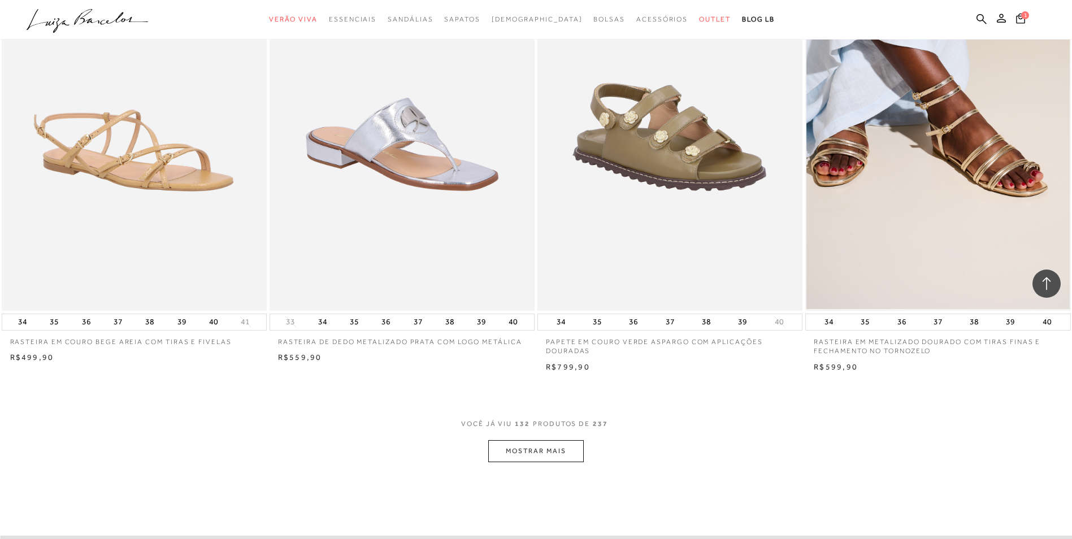
scroll to position [15286, 0]
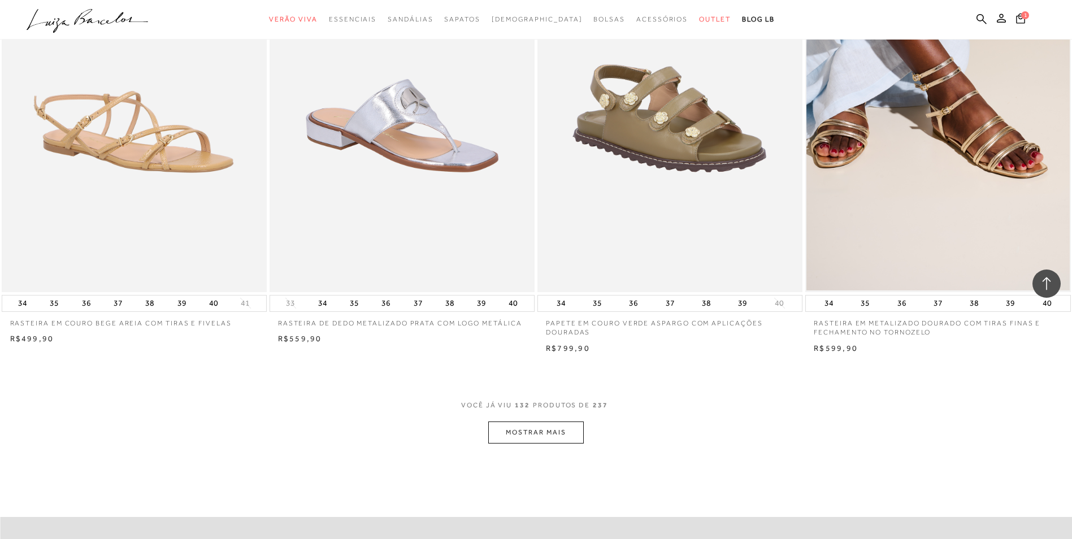
click at [564, 436] on button "MOSTRAR MAIS" at bounding box center [535, 433] width 95 height 22
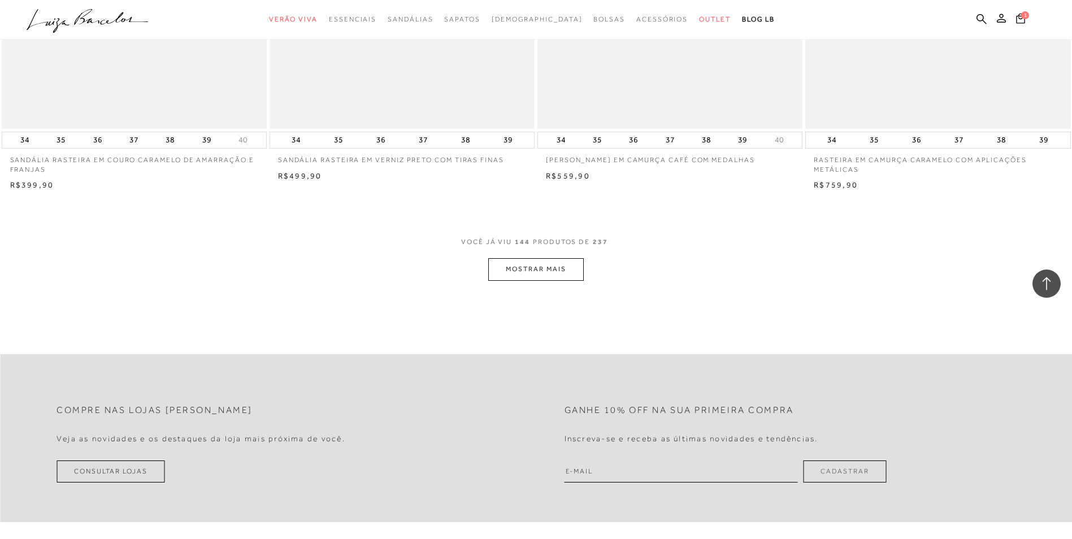
scroll to position [16868, 0]
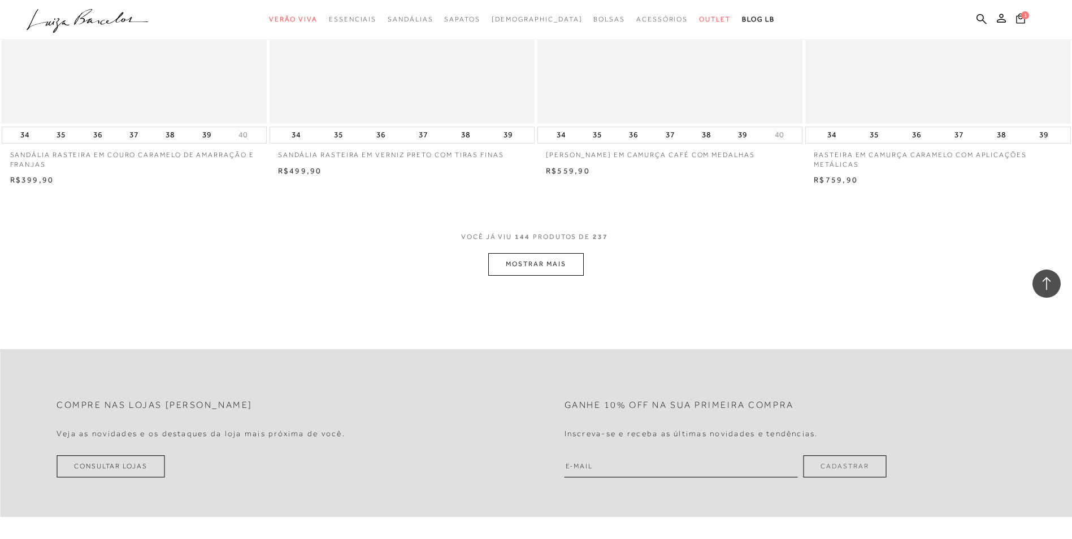
click at [564, 267] on button "MOSTRAR MAIS" at bounding box center [535, 264] width 95 height 22
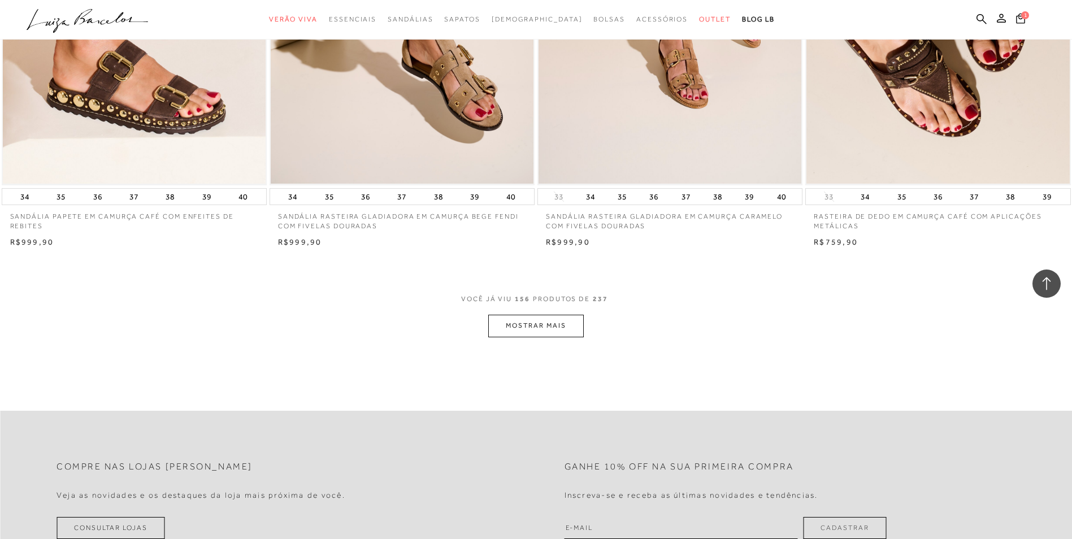
scroll to position [18225, 0]
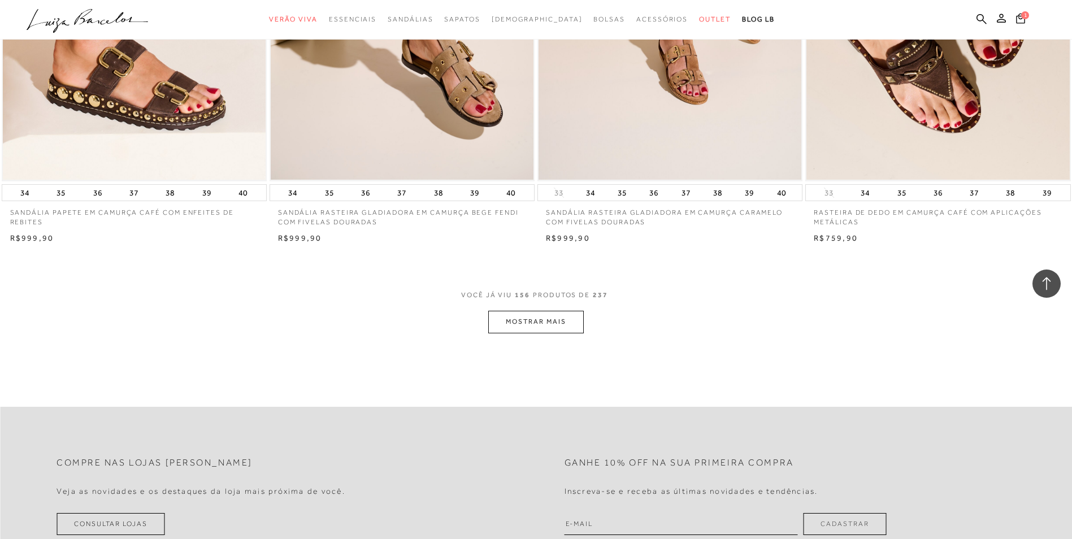
click at [576, 313] on button "MOSTRAR MAIS" at bounding box center [535, 322] width 95 height 22
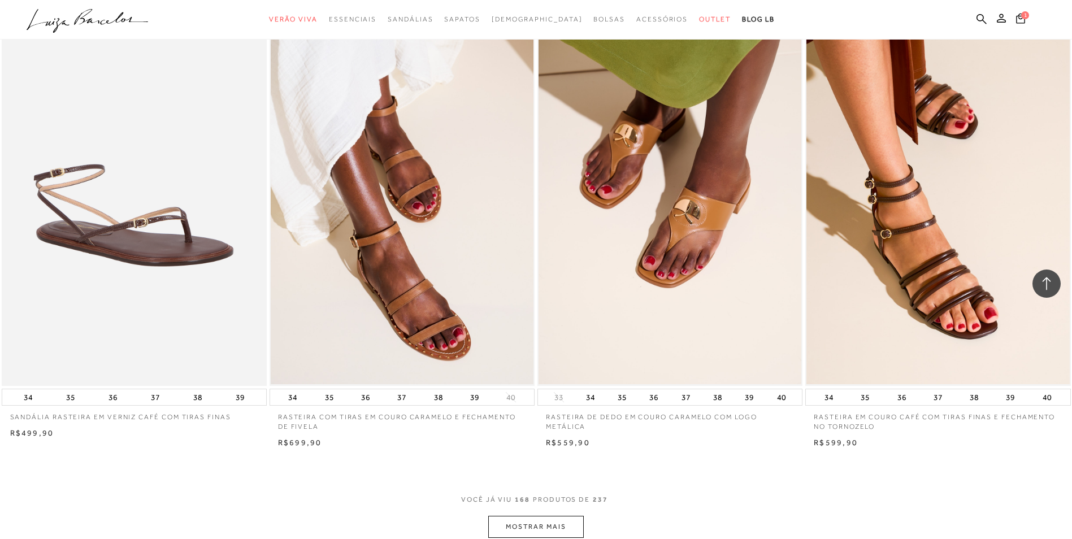
scroll to position [19469, 0]
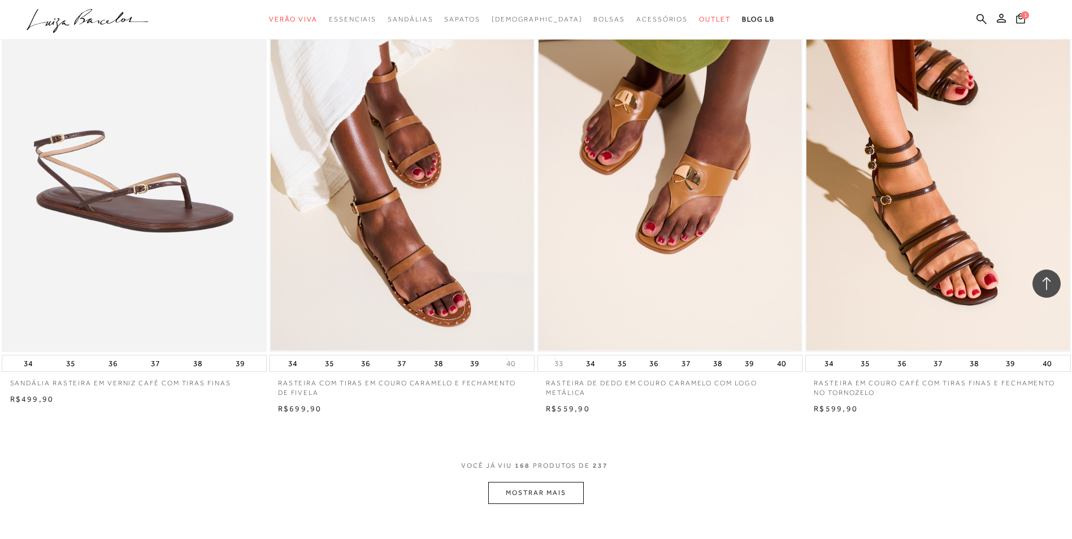
click at [541, 490] on button "MOSTRAR MAIS" at bounding box center [535, 493] width 95 height 22
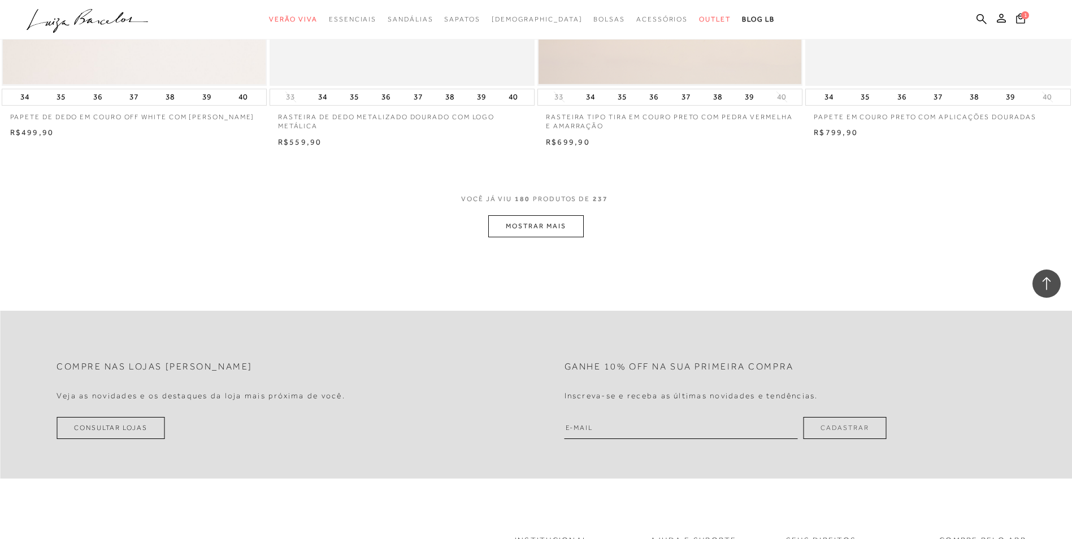
scroll to position [21165, 0]
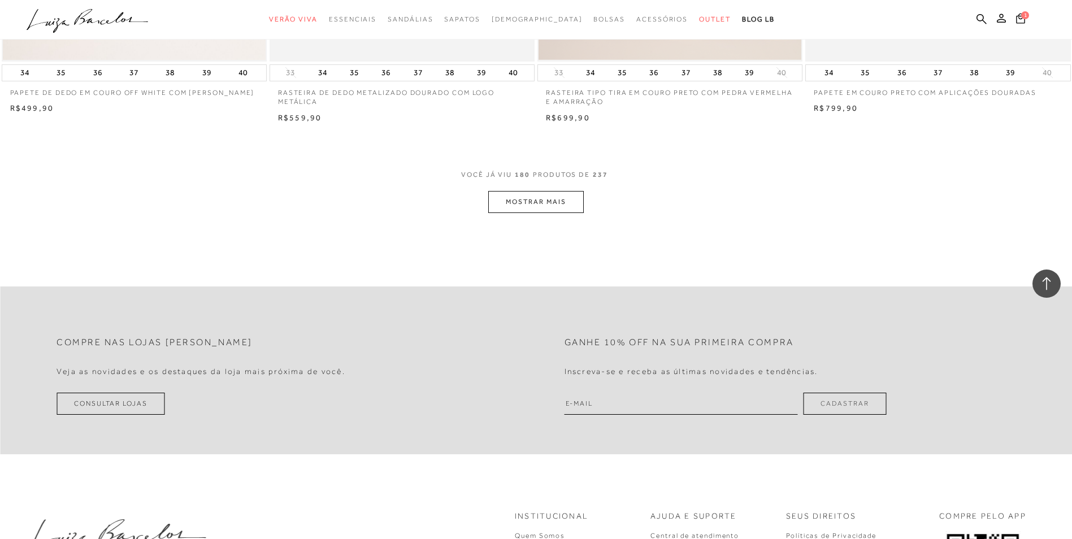
click at [534, 200] on button "MOSTRAR MAIS" at bounding box center [535, 202] width 95 height 22
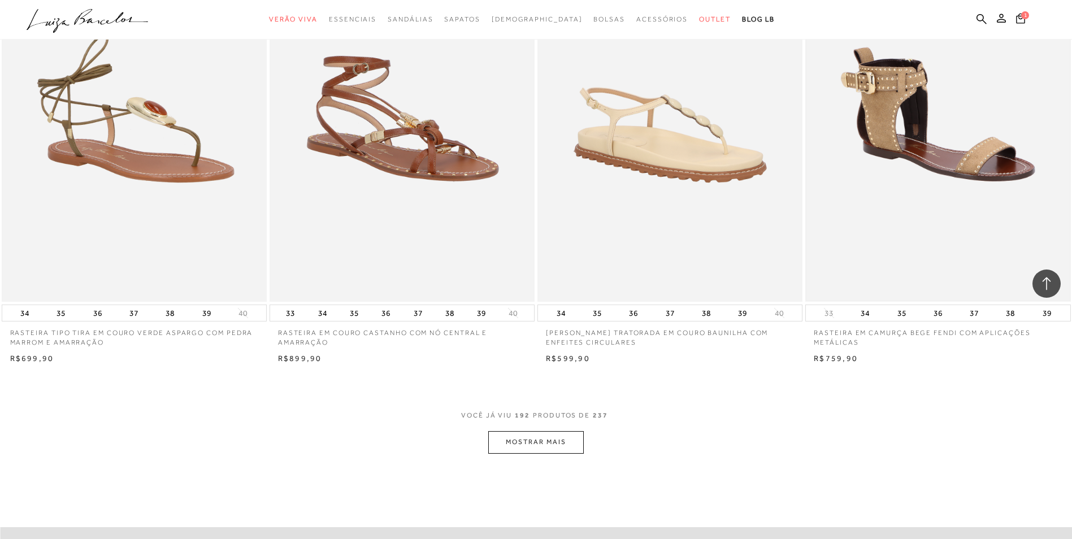
scroll to position [22352, 0]
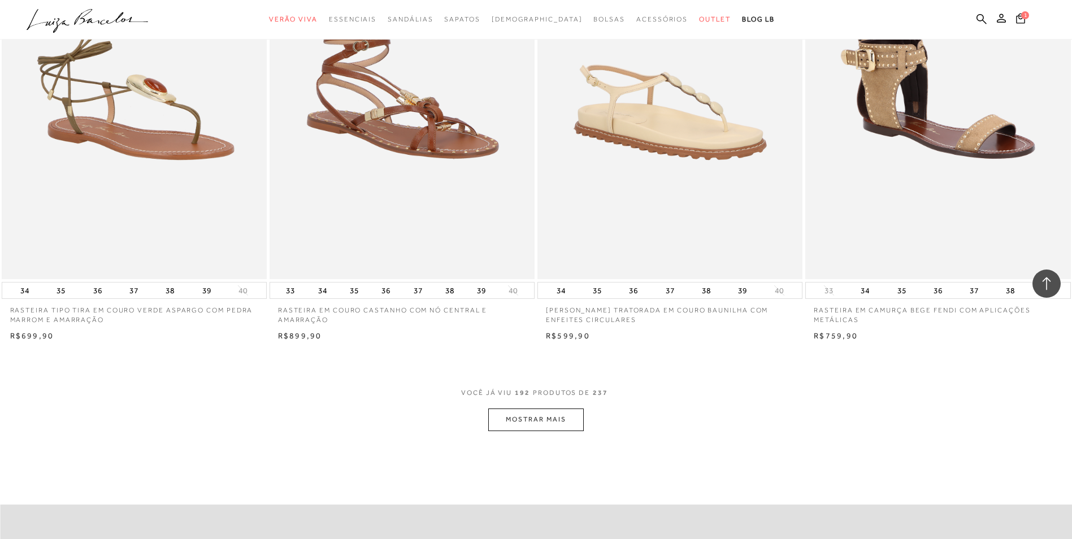
click at [560, 418] on button "MOSTRAR MAIS" at bounding box center [535, 420] width 95 height 22
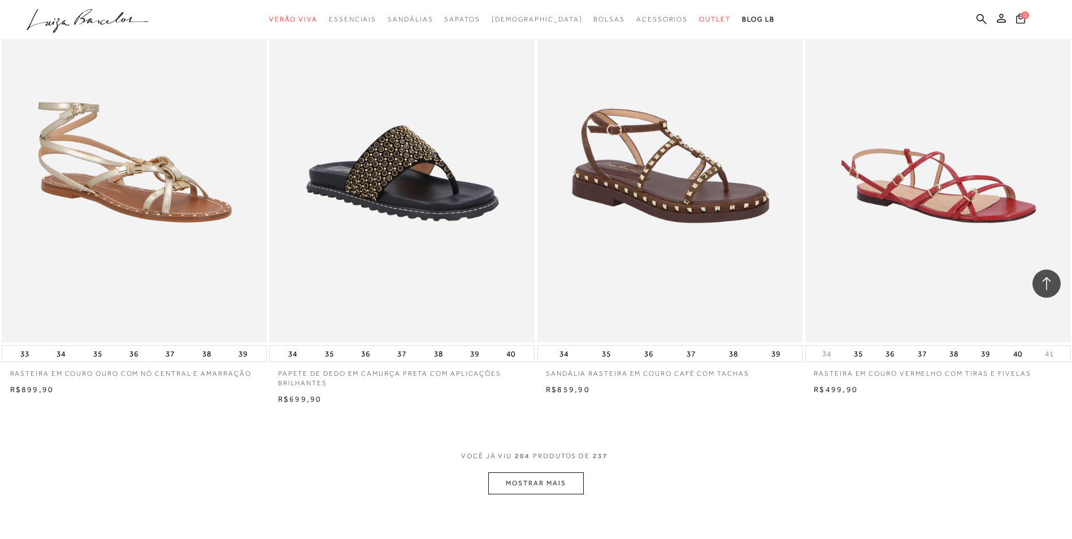
scroll to position [23765, 0]
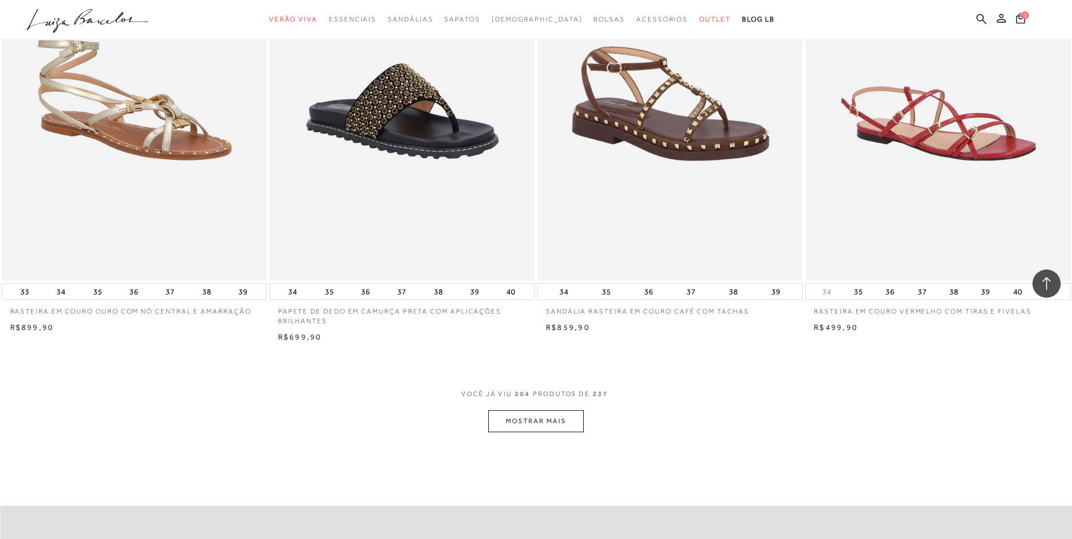
click at [523, 417] on button "MOSTRAR MAIS" at bounding box center [535, 421] width 95 height 22
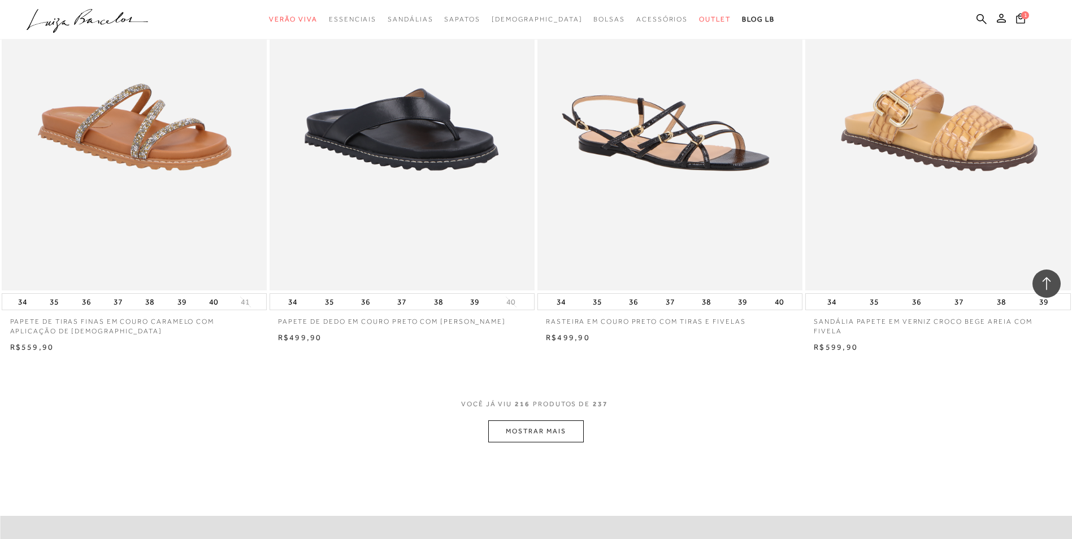
scroll to position [25291, 0]
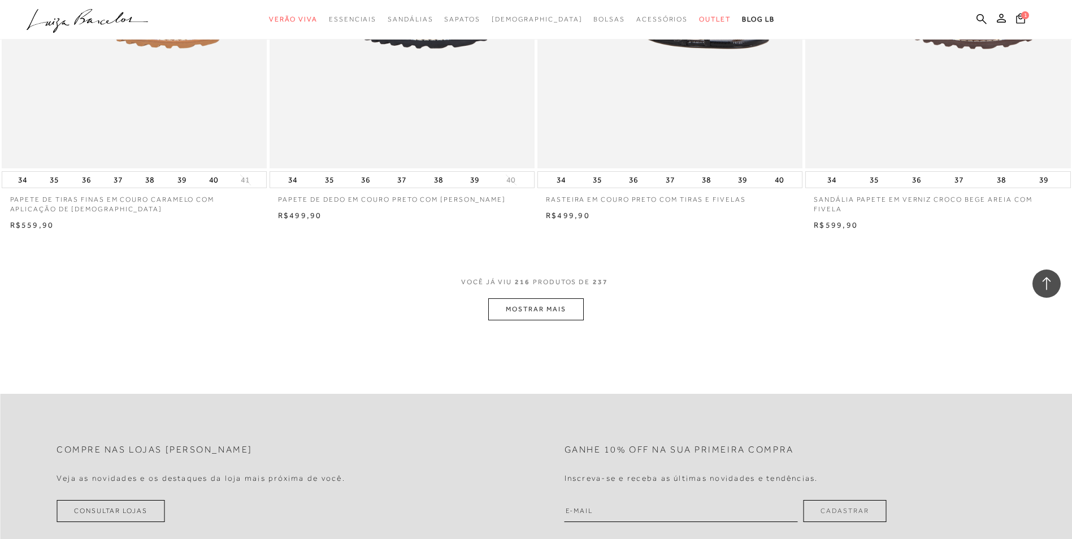
click at [539, 306] on button "MOSTRAR MAIS" at bounding box center [535, 309] width 95 height 22
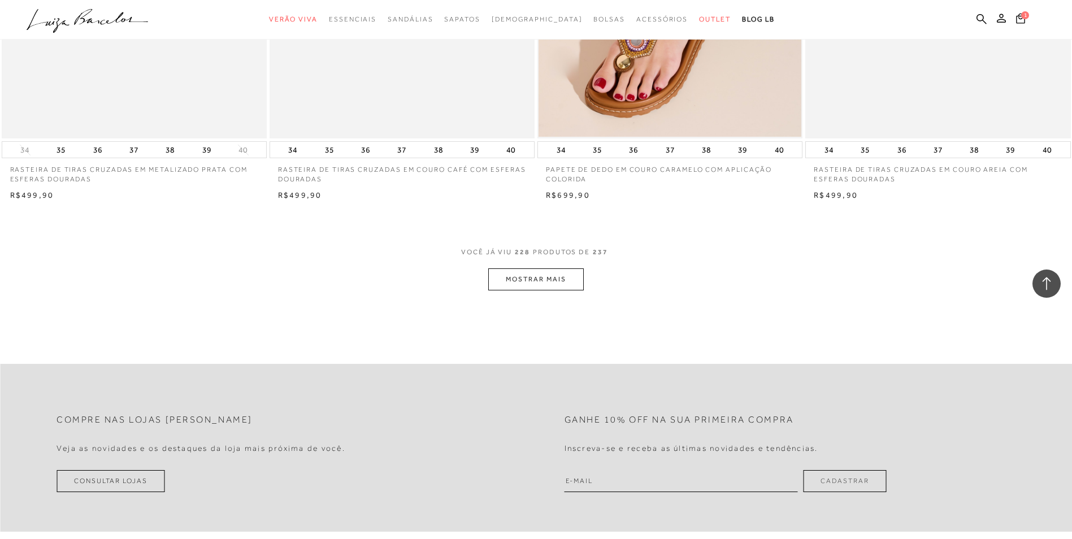
scroll to position [26761, 0]
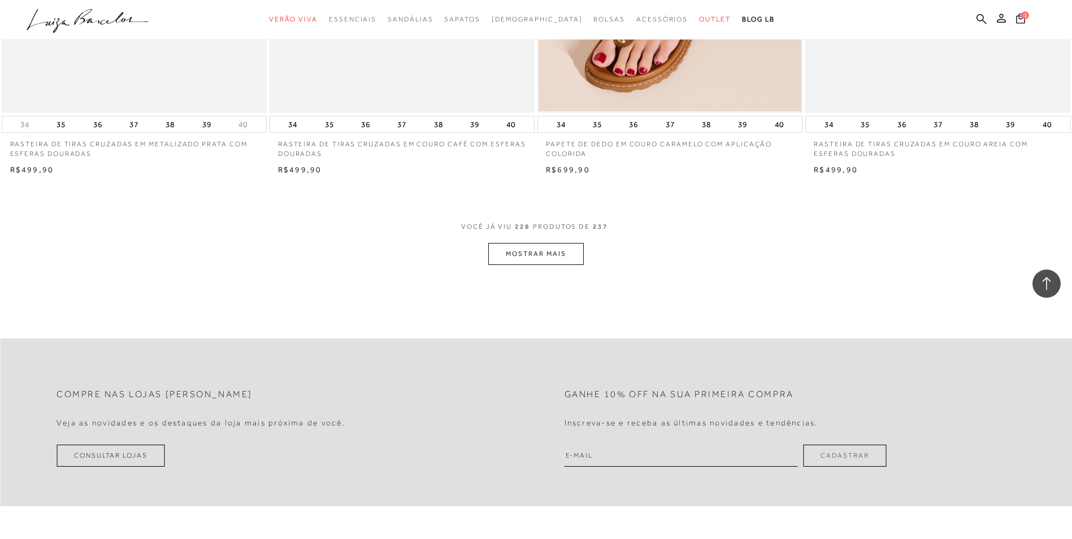
click at [544, 248] on button "MOSTRAR MAIS" at bounding box center [535, 254] width 95 height 22
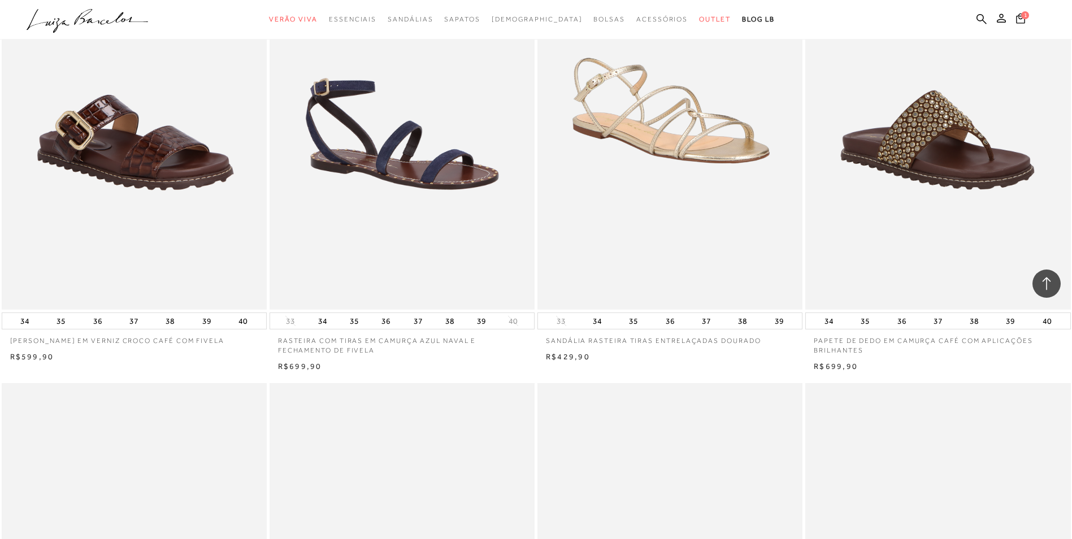
scroll to position [18564, 0]
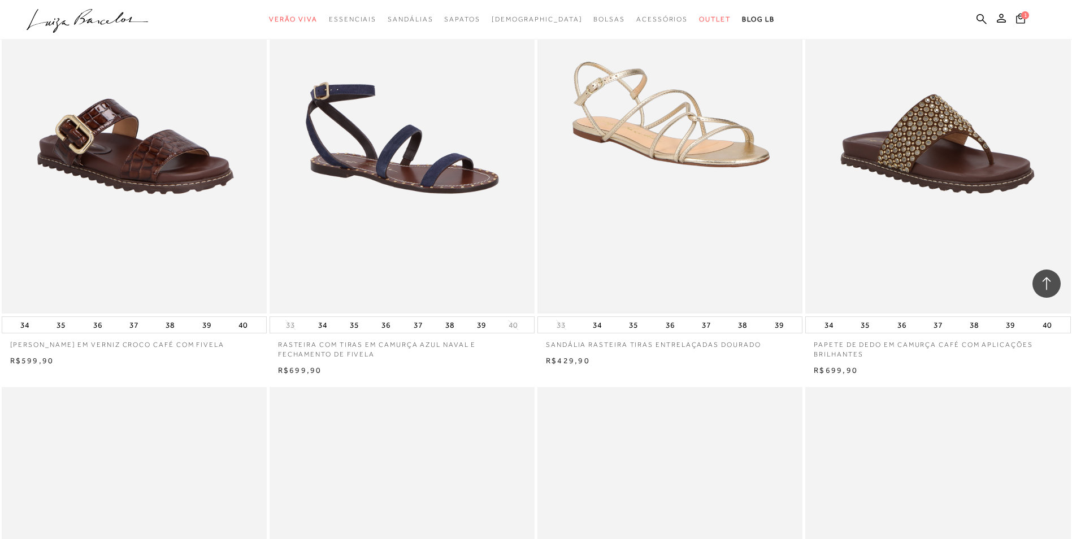
click at [678, 170] on img at bounding box center [670, 114] width 263 height 395
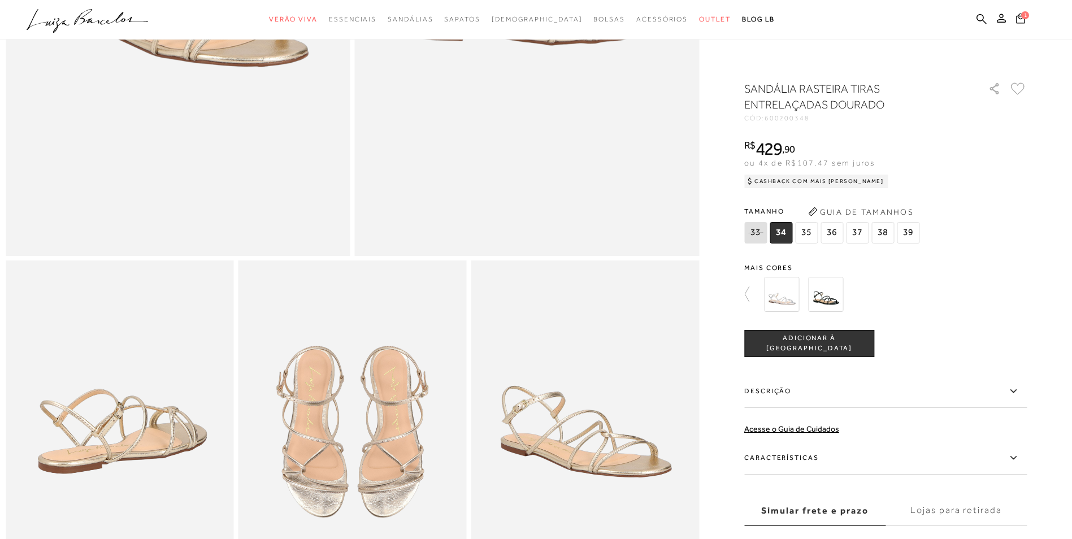
scroll to position [339, 0]
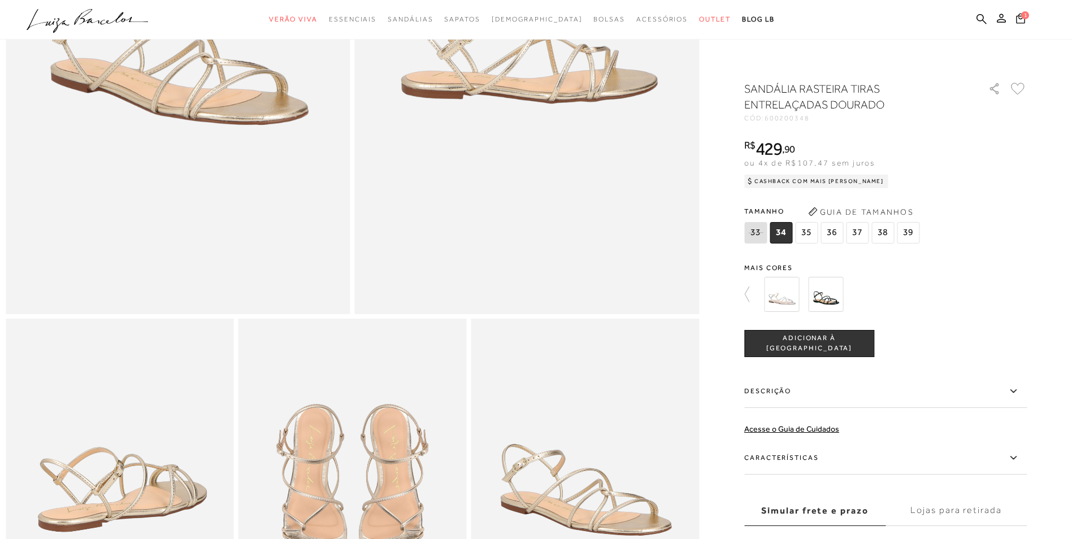
click at [842, 296] on img at bounding box center [825, 294] width 35 height 35
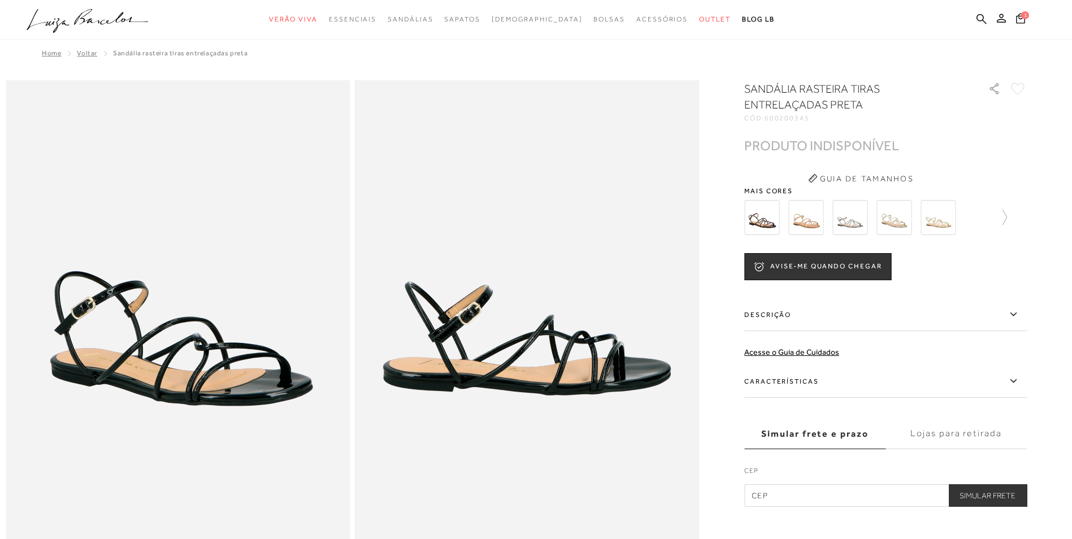
click at [951, 227] on img at bounding box center [938, 217] width 35 height 35
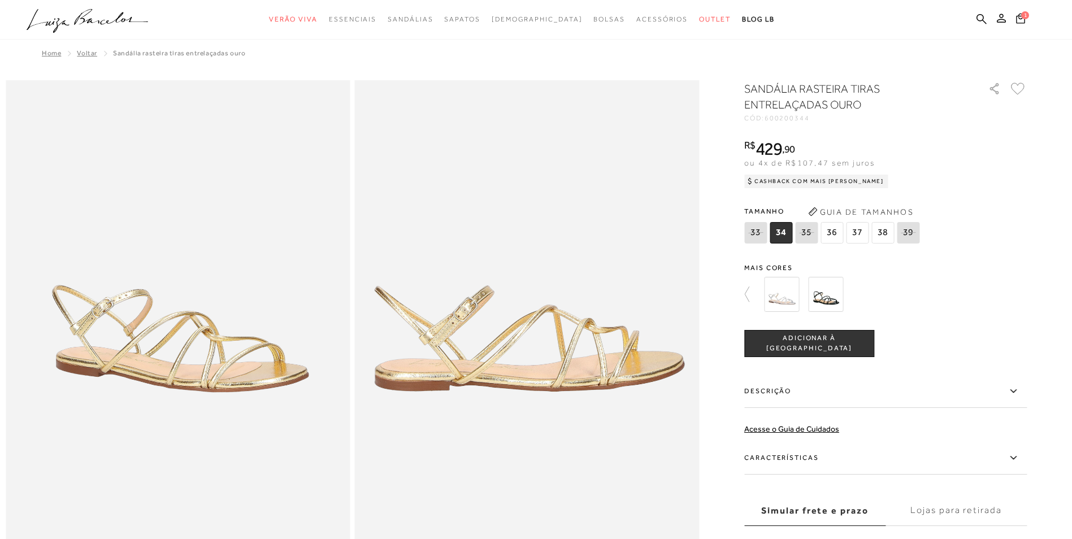
click at [669, 292] on img at bounding box center [651, 294] width 35 height 35
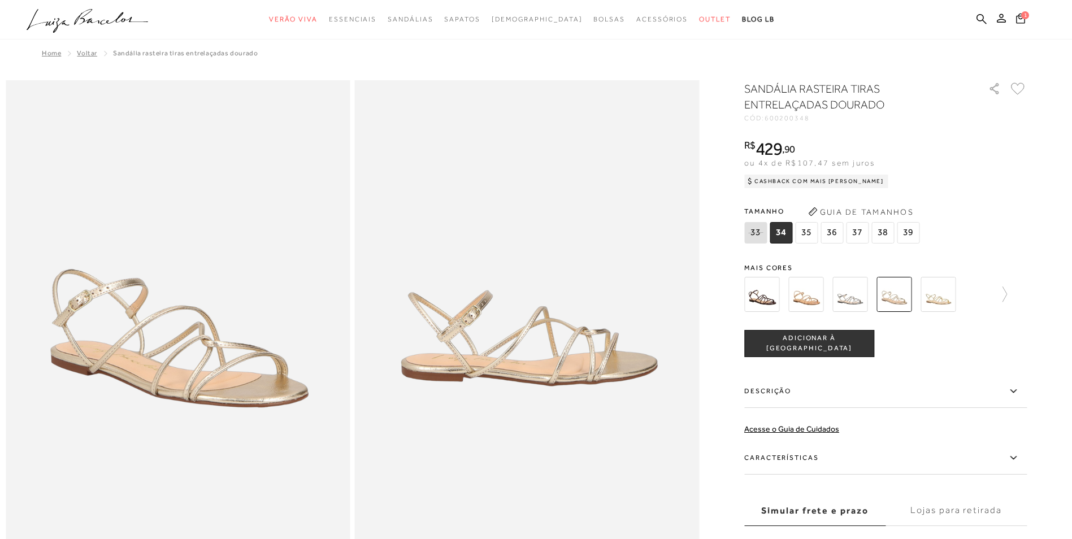
click at [858, 295] on img at bounding box center [850, 294] width 35 height 35
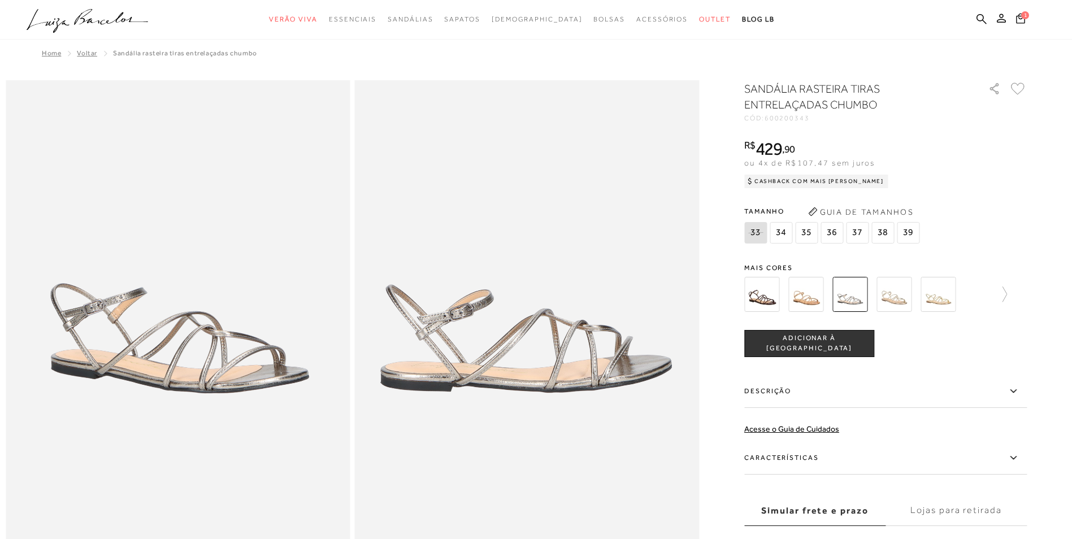
click at [811, 254] on div "SANDÁLIA RASTEIRA TIRAS ENTRELAÇADAS CHUMBO CÓD: 600200343 × É necessário selec…" at bounding box center [885, 332] width 283 height 503
click at [811, 293] on img at bounding box center [806, 294] width 35 height 35
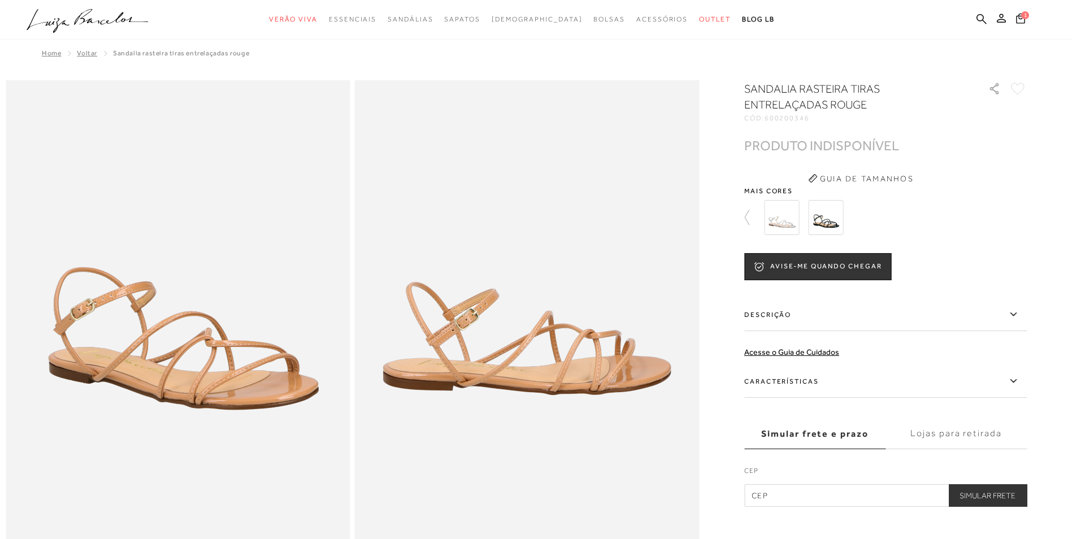
click at [761, 220] on div at bounding box center [629, 218] width 263 height 42
click at [753, 215] on icon at bounding box center [752, 218] width 16 height 16
click at [940, 219] on img at bounding box center [938, 217] width 35 height 35
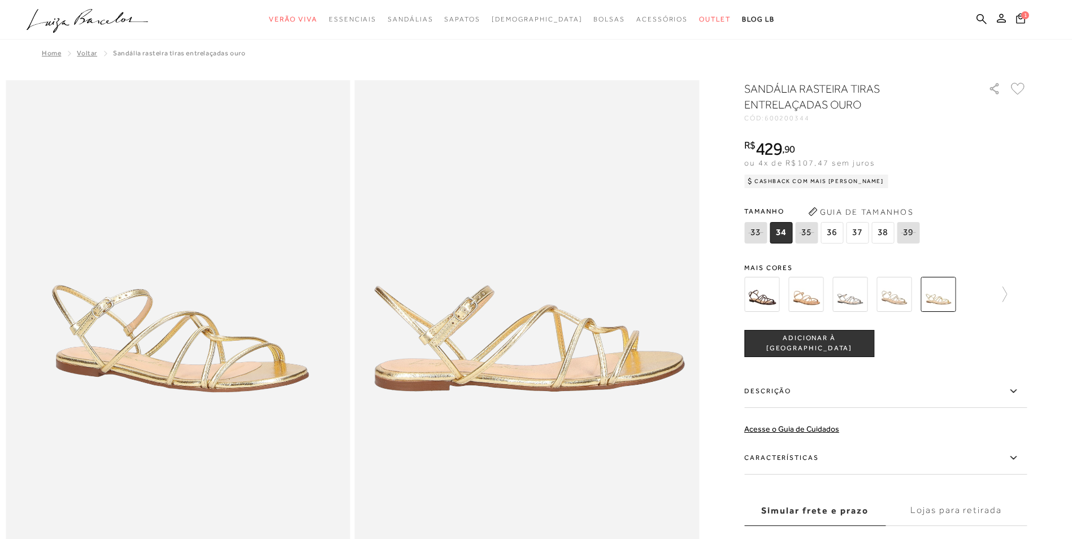
click at [902, 286] on img at bounding box center [894, 294] width 35 height 35
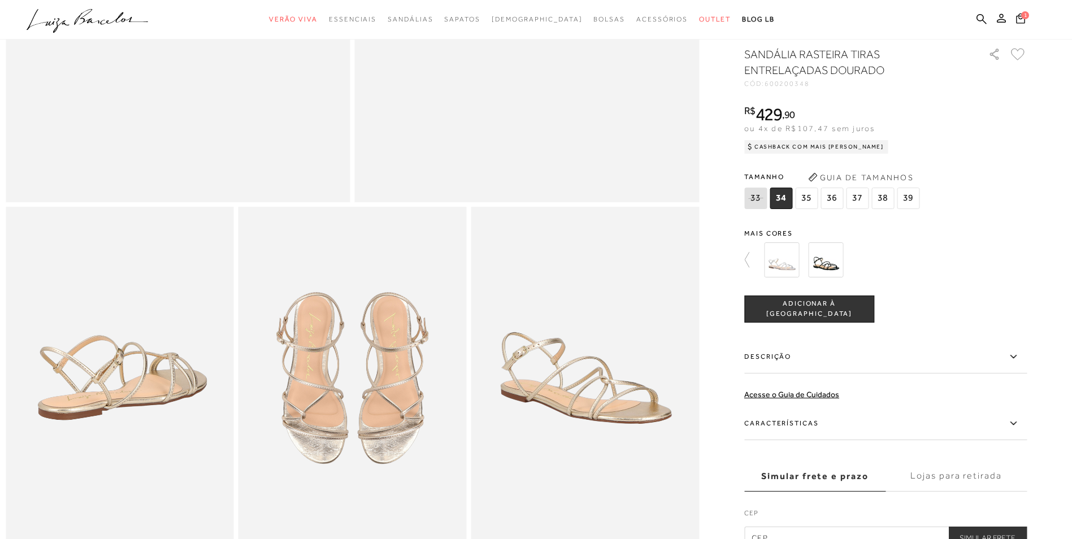
scroll to position [396, 0]
click at [834, 208] on span "36" at bounding box center [832, 197] width 23 height 21
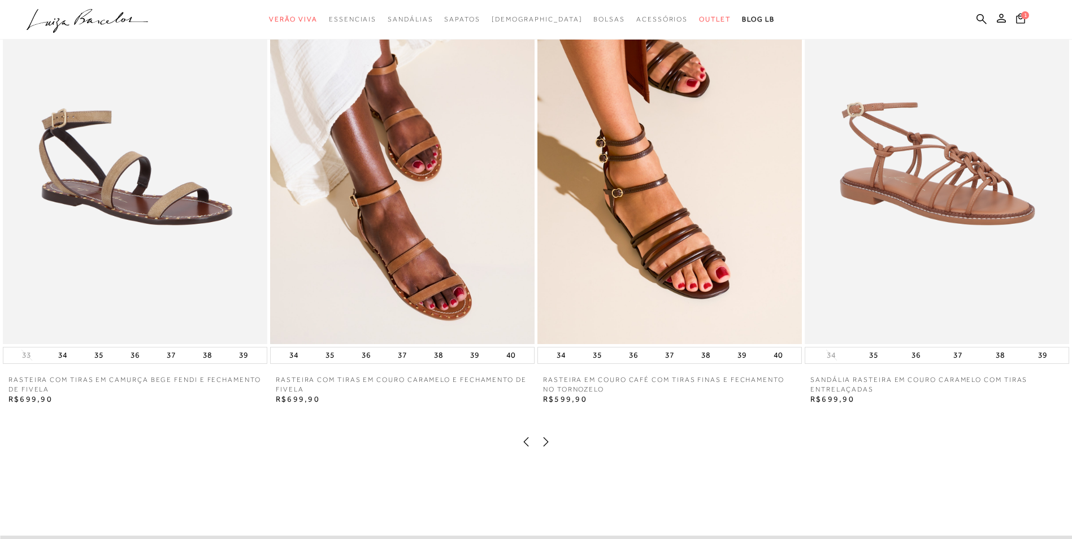
click at [978, 231] on img at bounding box center [937, 145] width 265 height 397
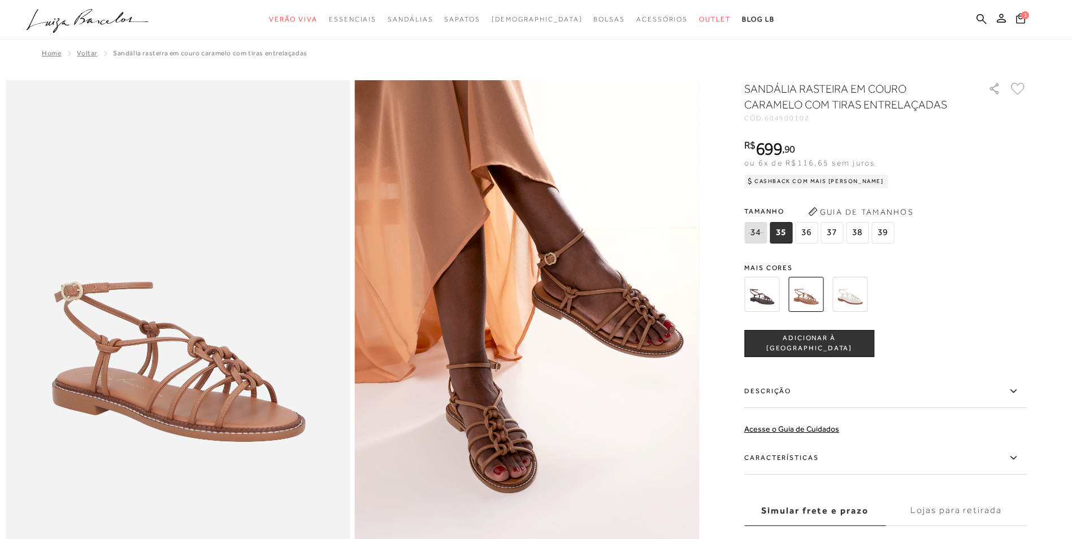
click at [855, 298] on img at bounding box center [850, 294] width 35 height 35
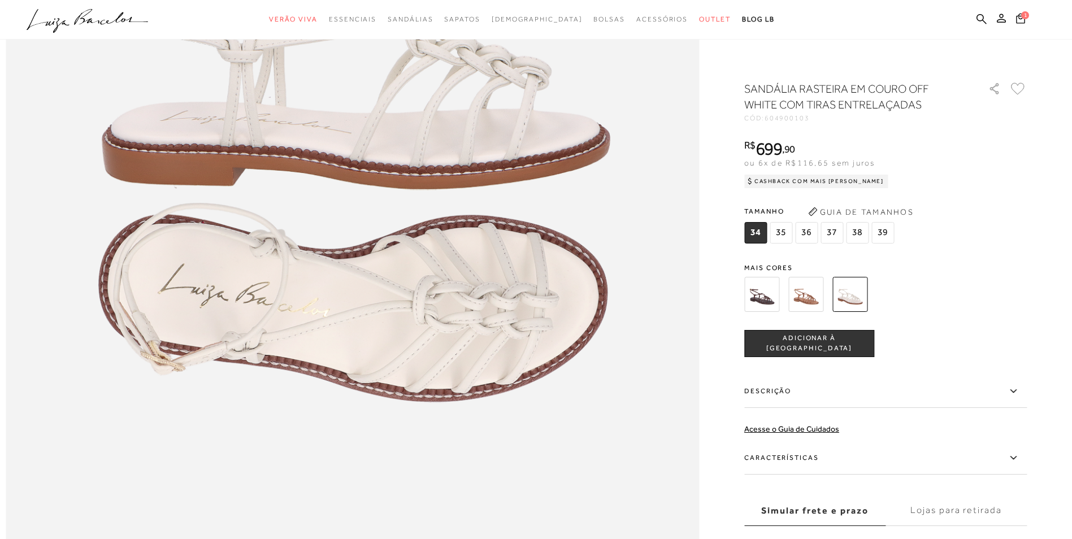
scroll to position [1244, 0]
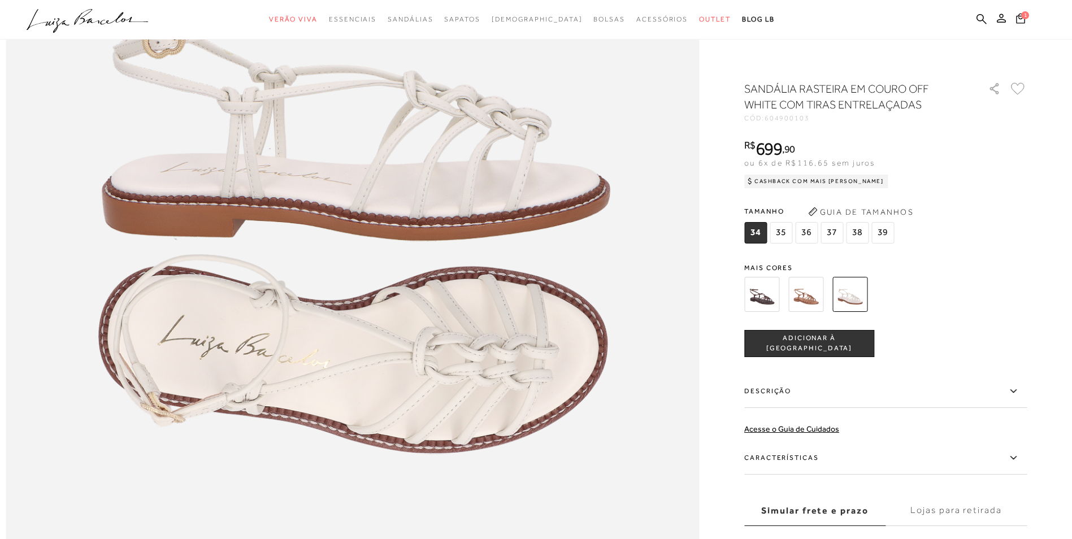
click at [760, 295] on img at bounding box center [761, 294] width 35 height 35
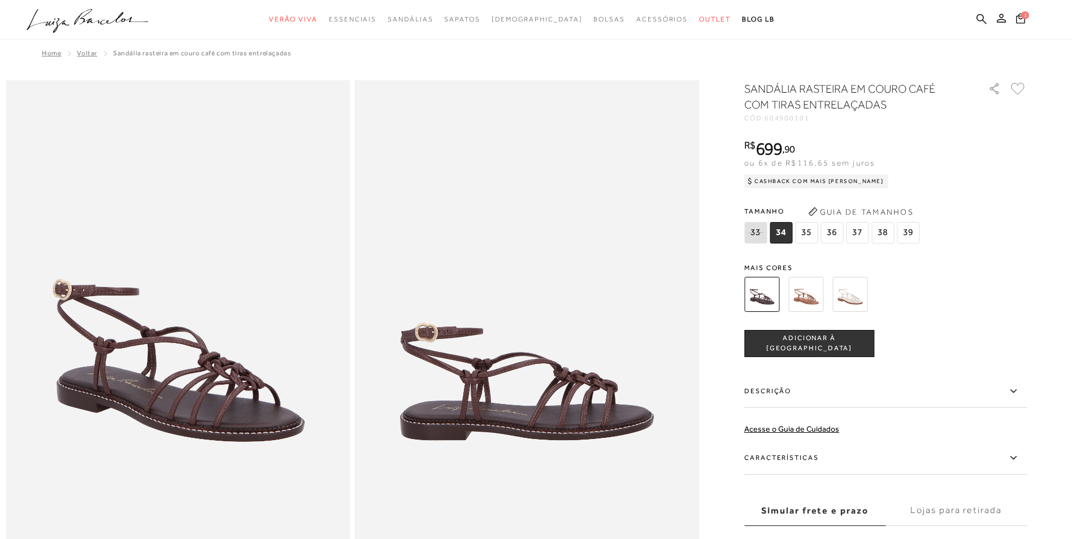
click at [858, 297] on img at bounding box center [850, 294] width 35 height 35
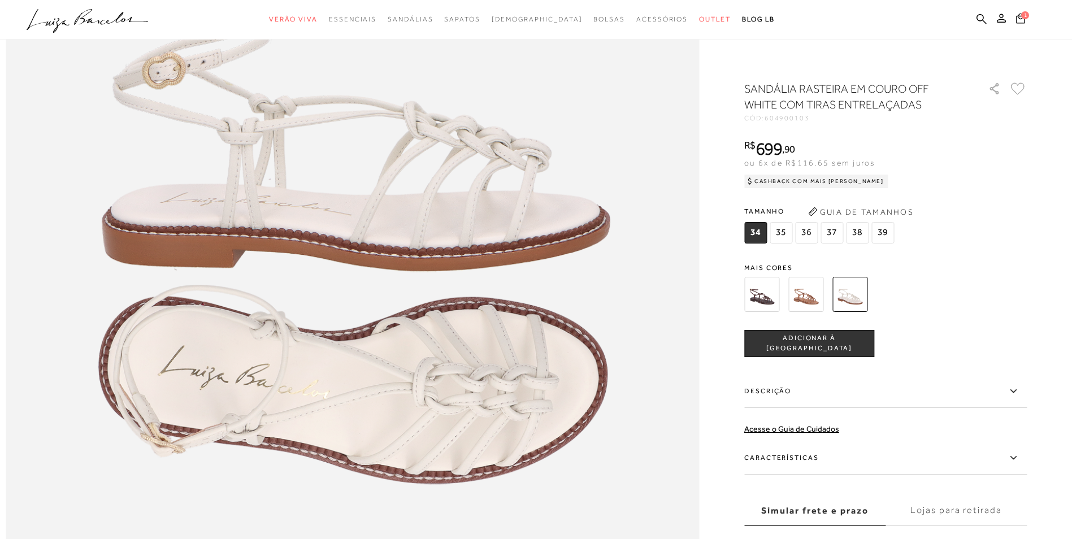
scroll to position [1187, 0]
